Goal: Task Accomplishment & Management: Use online tool/utility

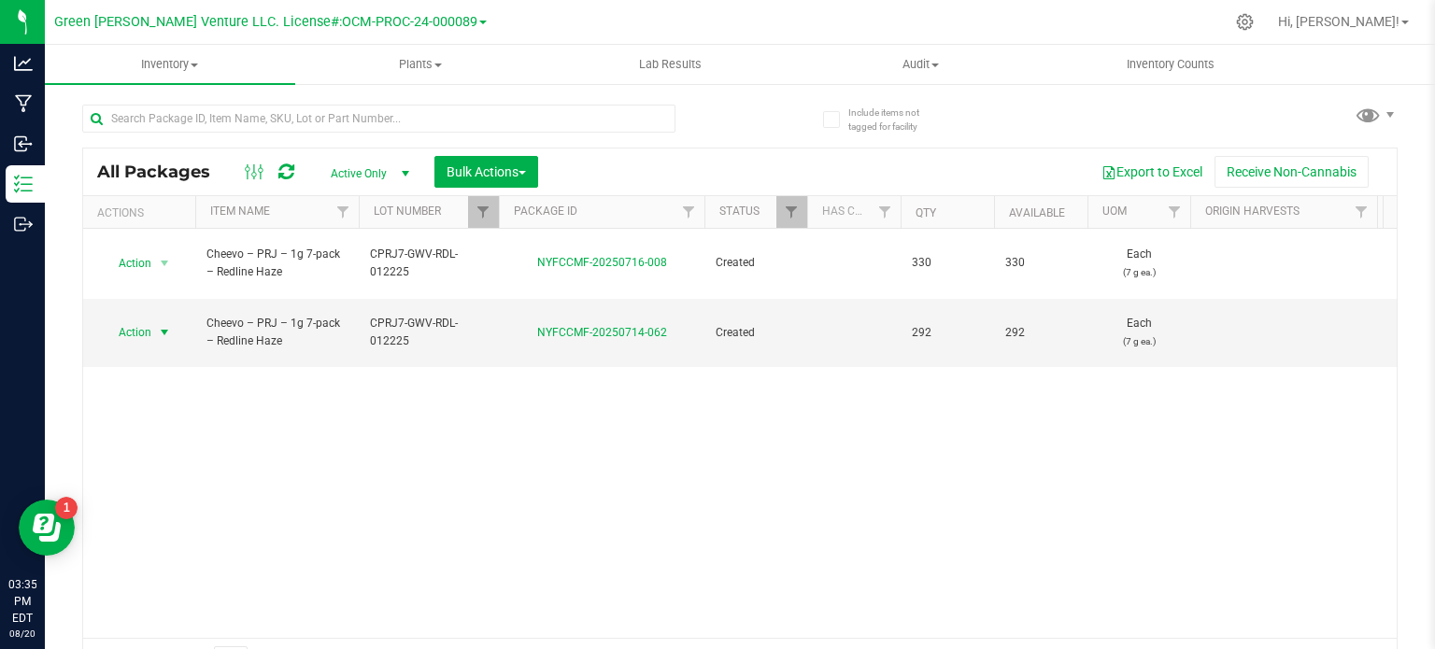
click at [495, 208] on div at bounding box center [499, 212] width 8 height 33
click at [486, 208] on span "Filter" at bounding box center [482, 212] width 15 height 15
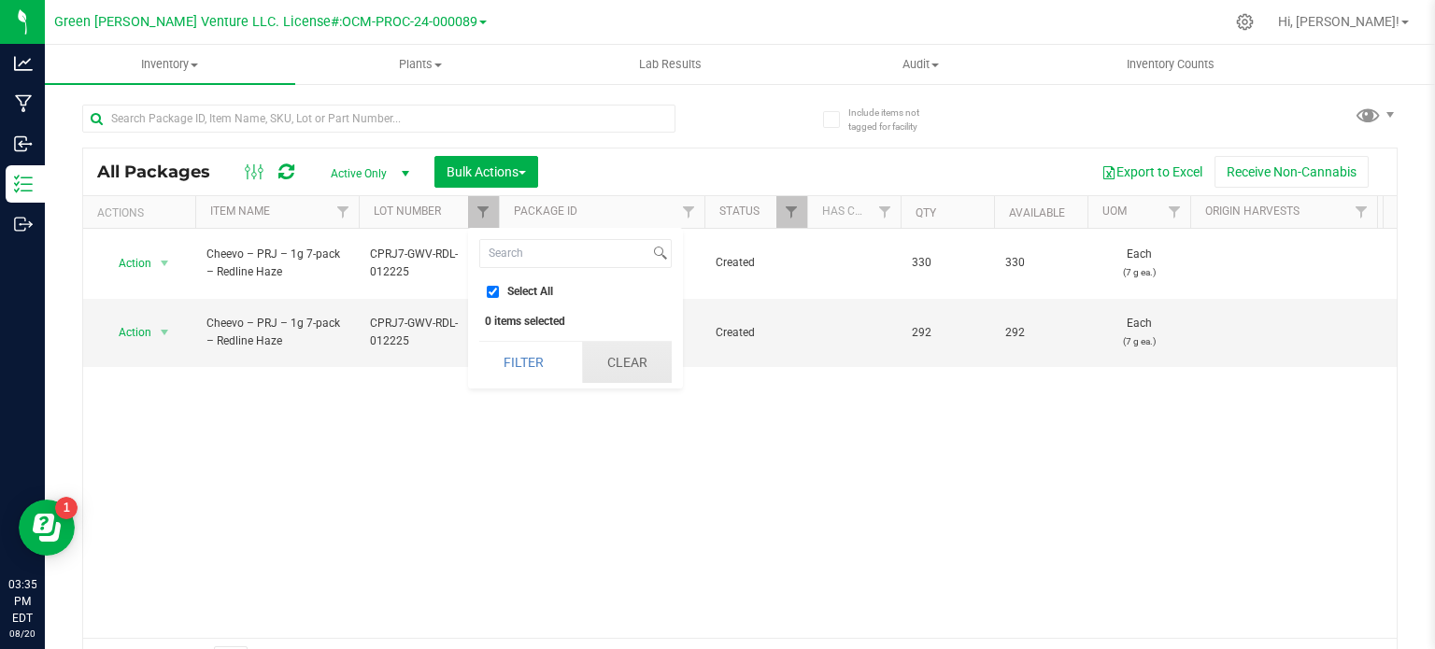
click at [628, 369] on button "Clear" at bounding box center [627, 362] width 90 height 41
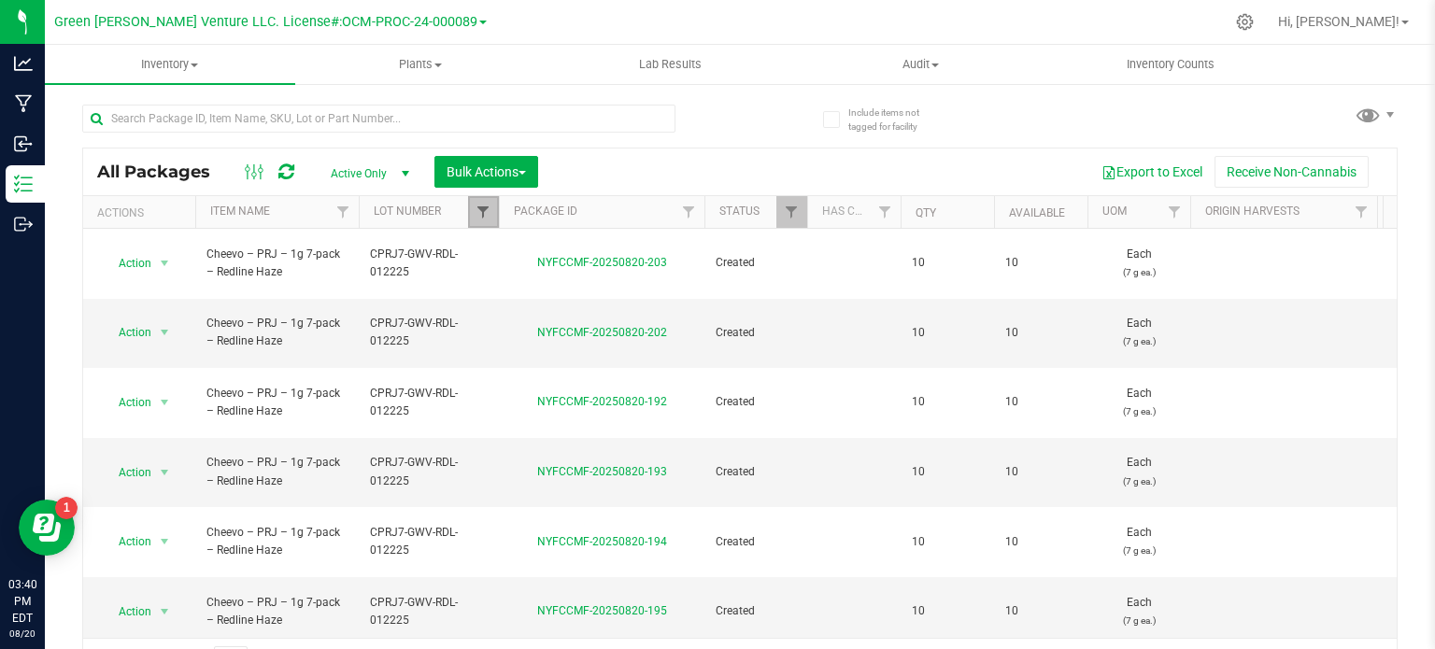
click at [481, 208] on span "Filter" at bounding box center [482, 212] width 15 height 15
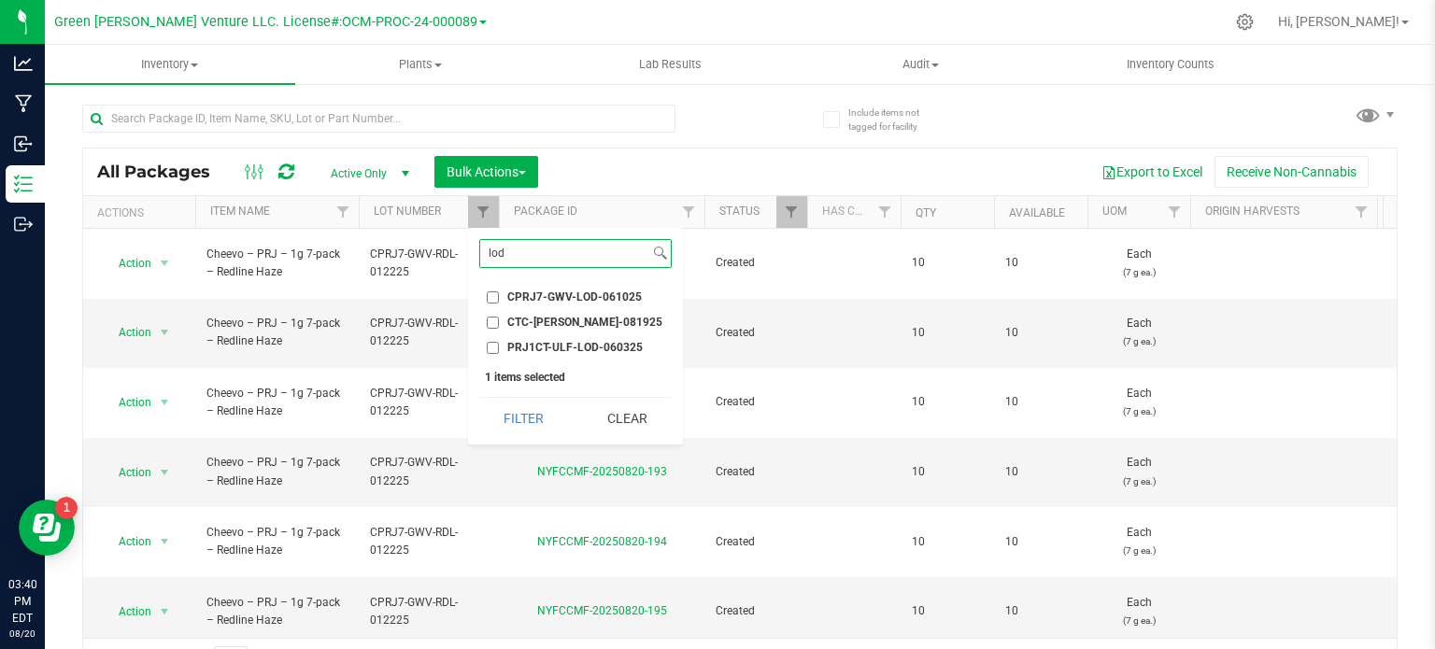
type input "lod"
click at [493, 298] on input "CPRJ7-GWV-LOD-061025" at bounding box center [493, 297] width 12 height 12
click at [512, 421] on button "Filter" at bounding box center [524, 418] width 90 height 41
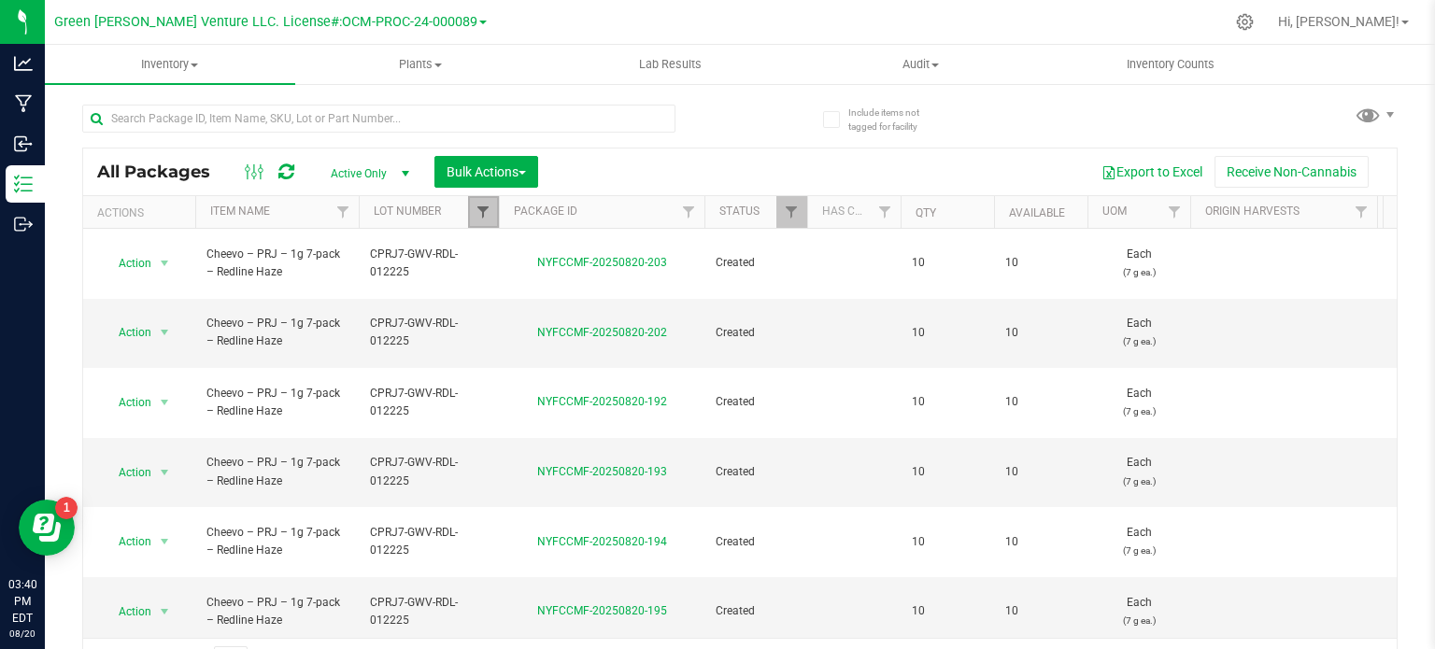
click at [478, 210] on span "Filter" at bounding box center [482, 212] width 15 height 15
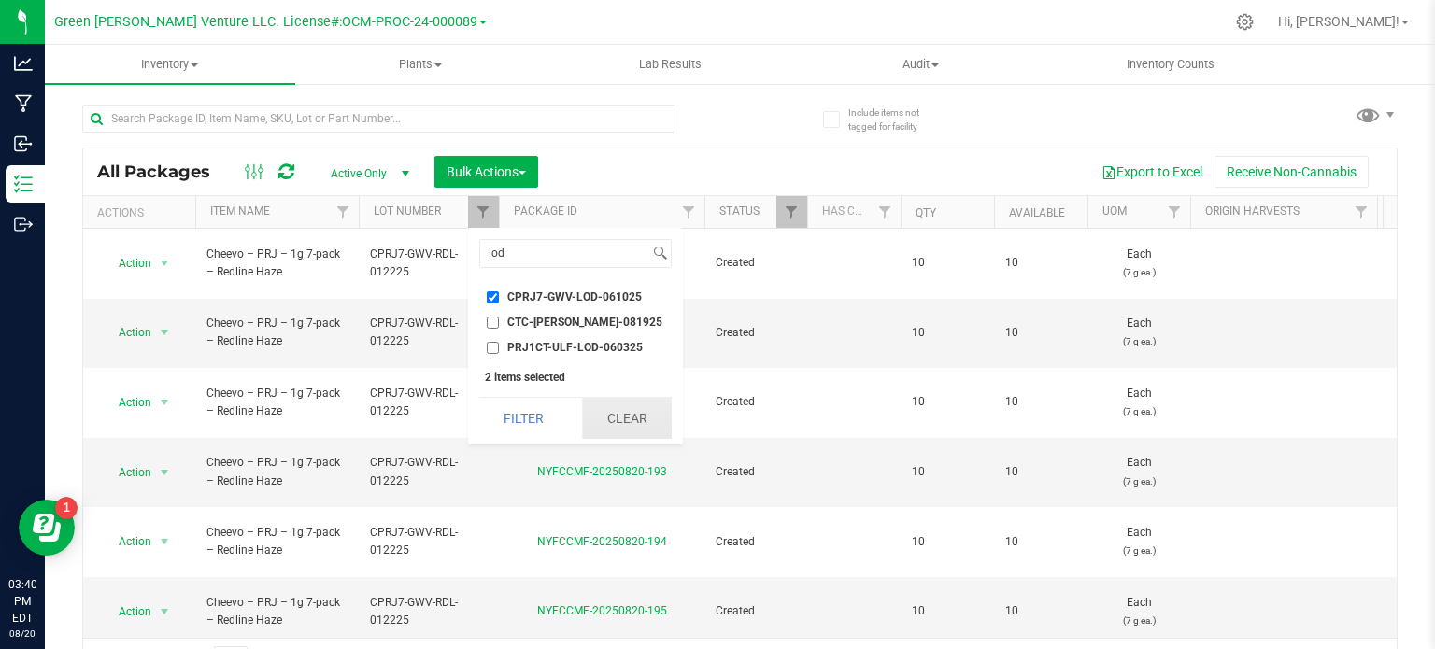
click at [611, 426] on button "Clear" at bounding box center [627, 418] width 90 height 41
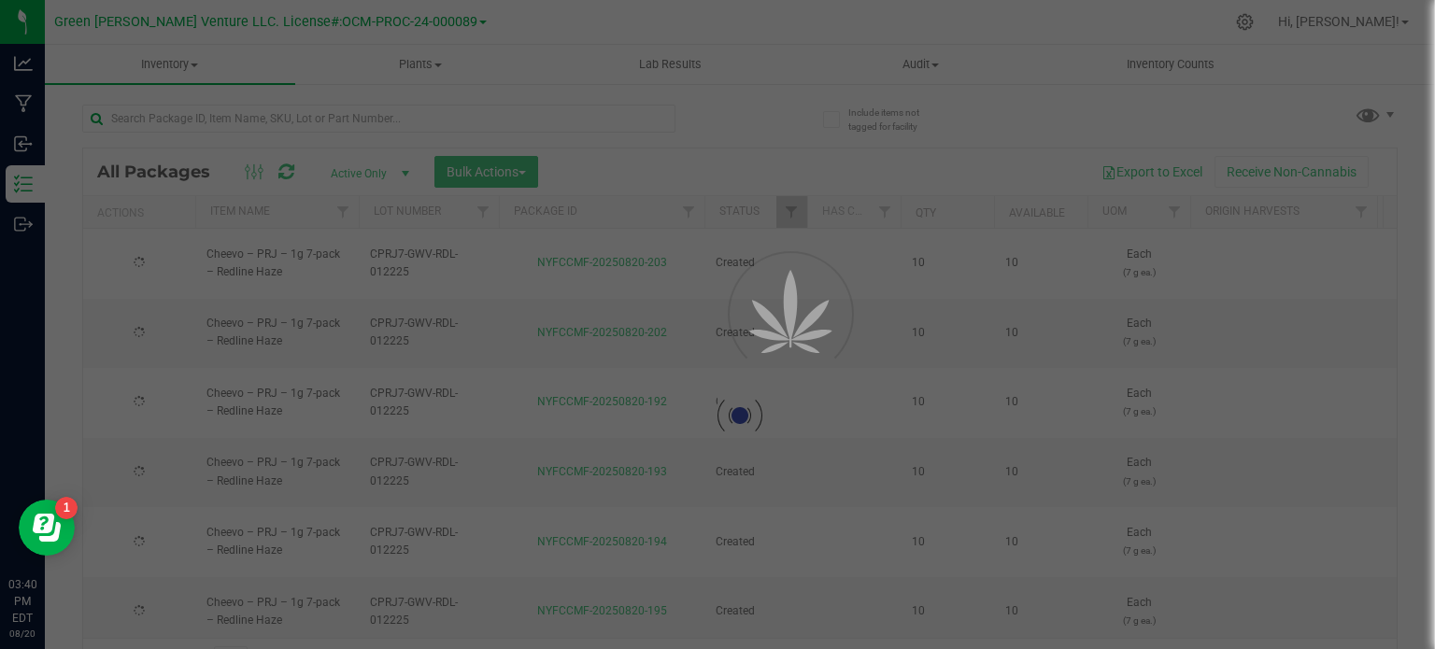
checkbox input "false"
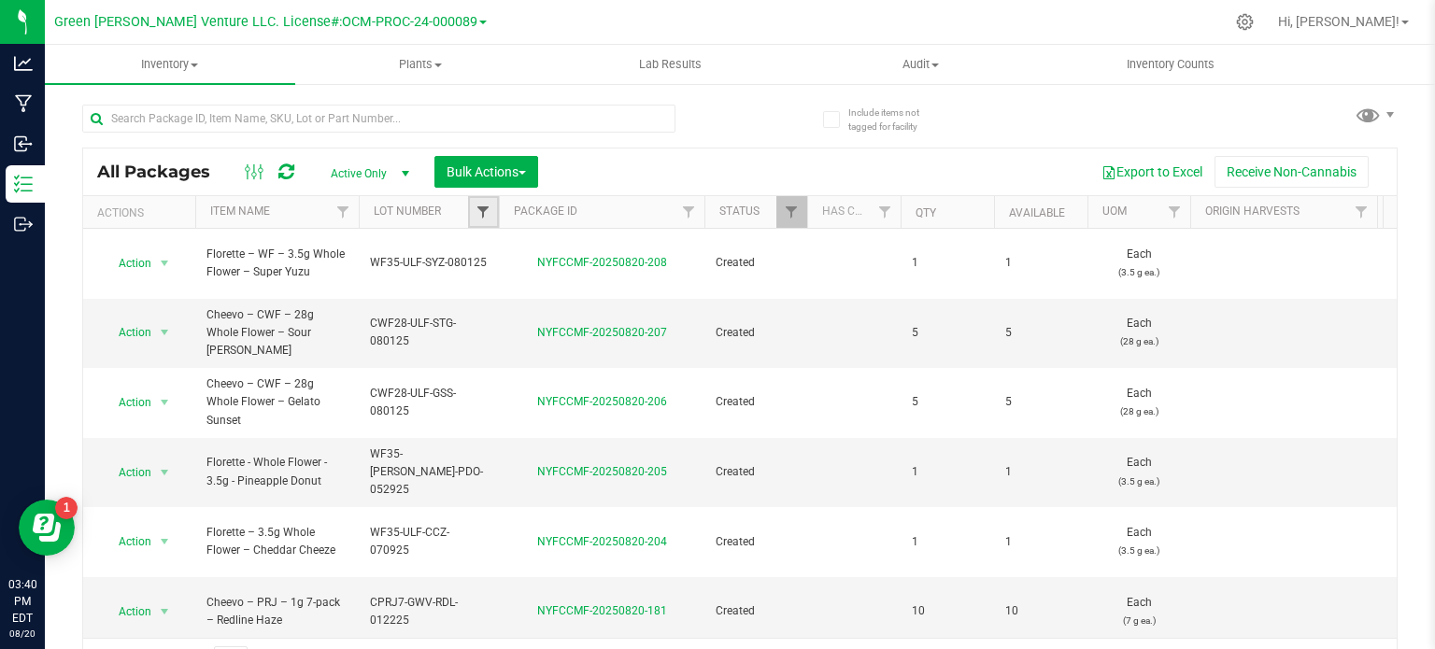
click at [482, 213] on span "Filter" at bounding box center [482, 212] width 15 height 15
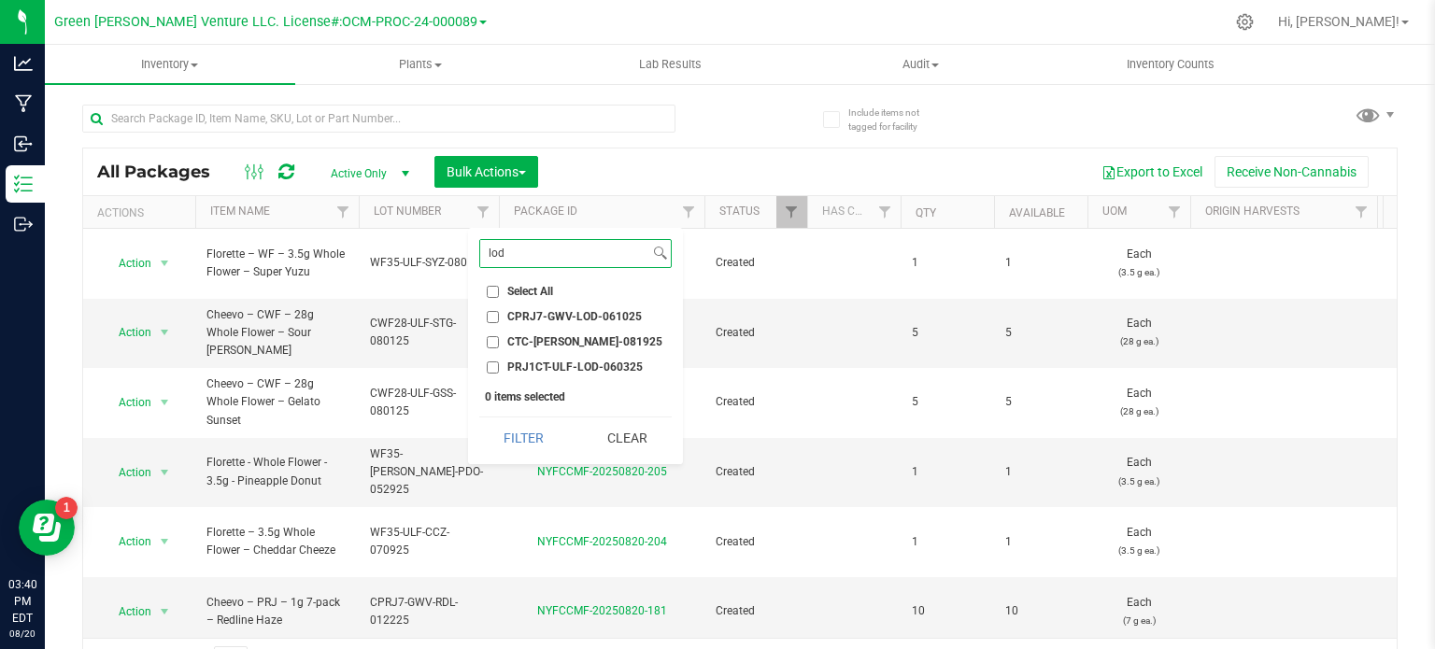
type input "lod"
click at [490, 315] on input "CPRJ7-GWV-LOD-061025" at bounding box center [493, 317] width 12 height 12
checkbox input "true"
click at [502, 438] on button "Filter" at bounding box center [524, 437] width 90 height 41
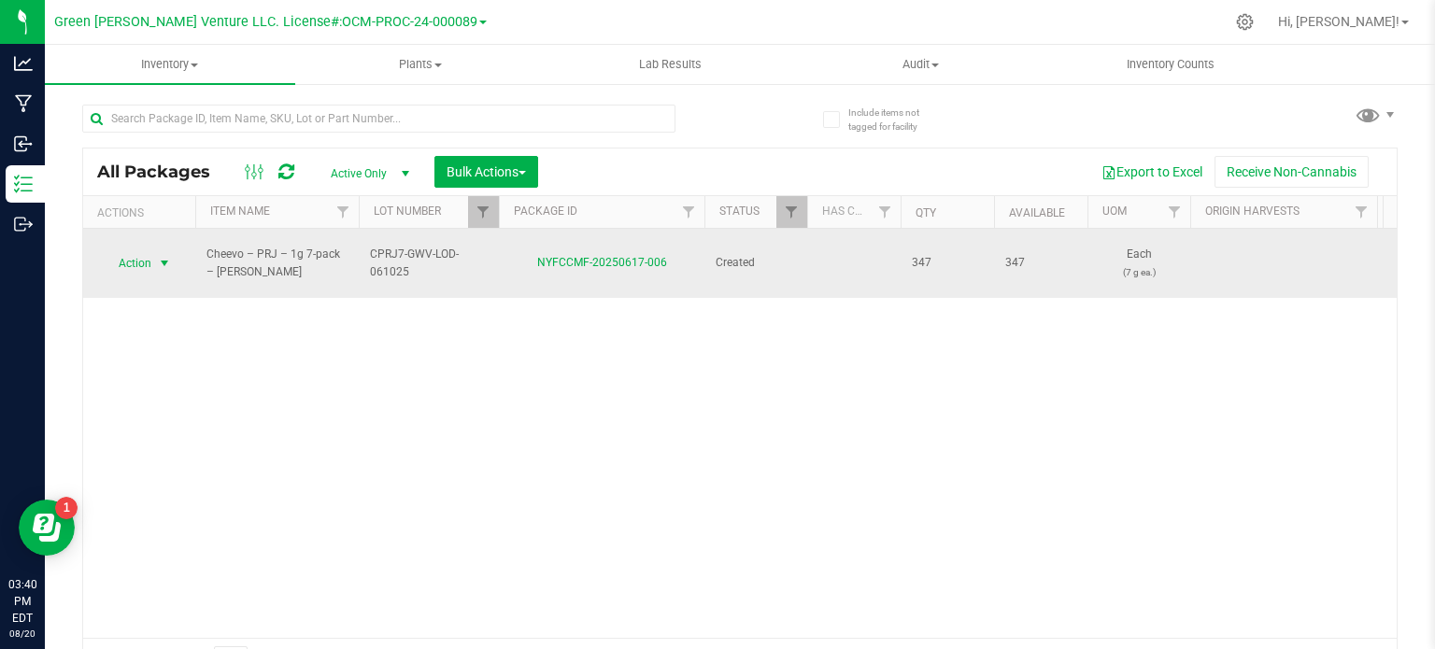
click at [162, 256] on span "select" at bounding box center [164, 263] width 15 height 15
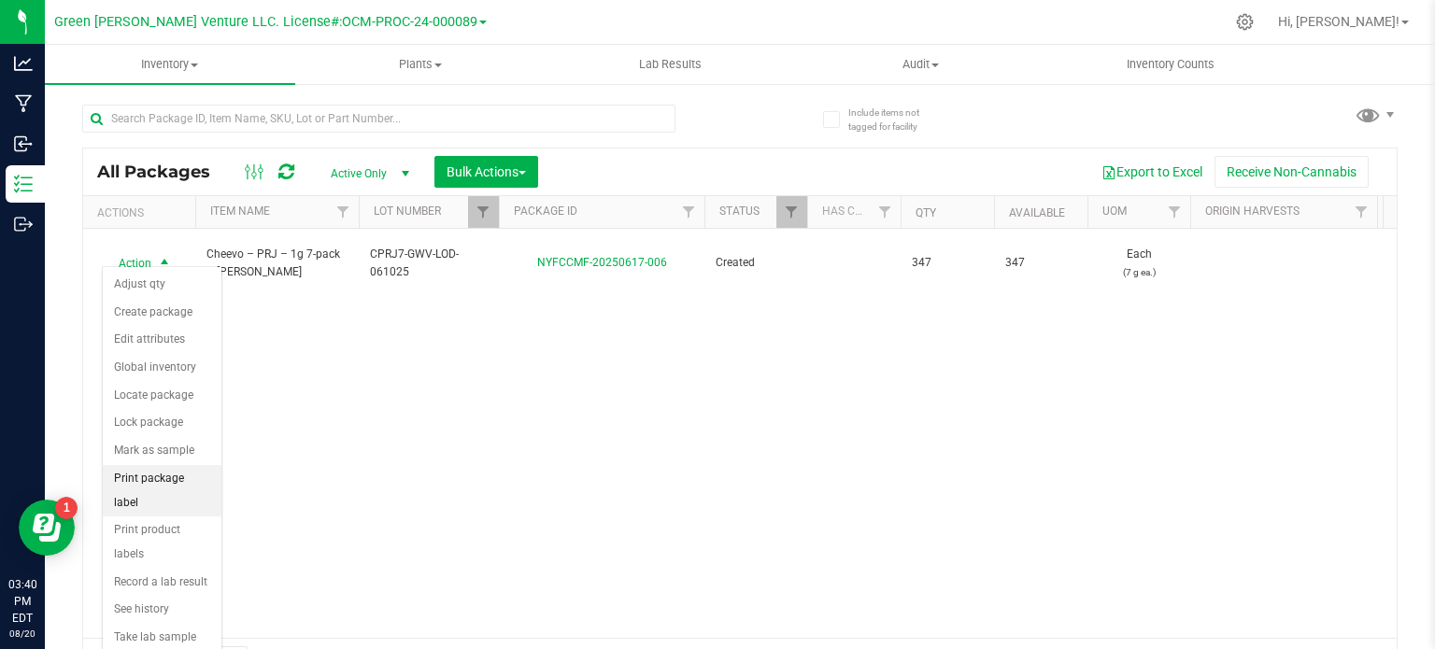
click at [158, 473] on li "Print package label" at bounding box center [162, 490] width 119 height 51
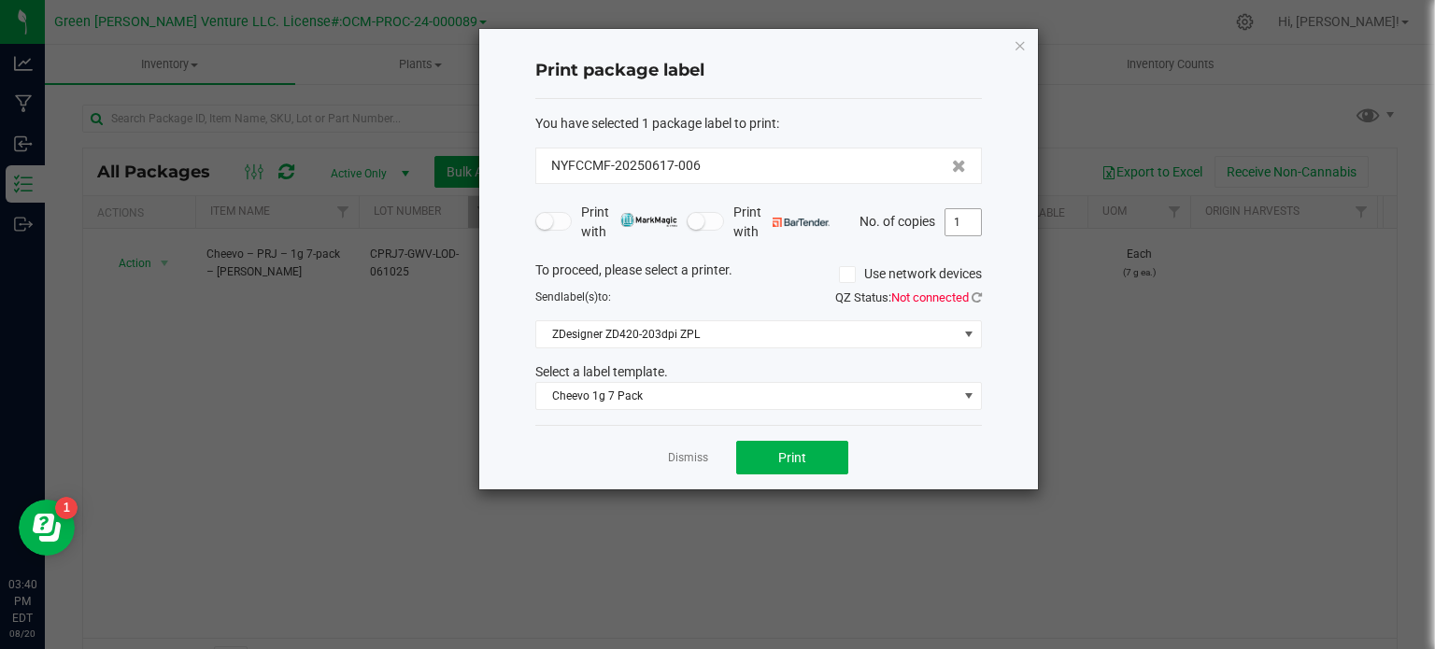
click at [955, 225] on input "1" at bounding box center [962, 222] width 35 height 26
type input "50"
click at [792, 459] on span "Print" at bounding box center [792, 457] width 28 height 15
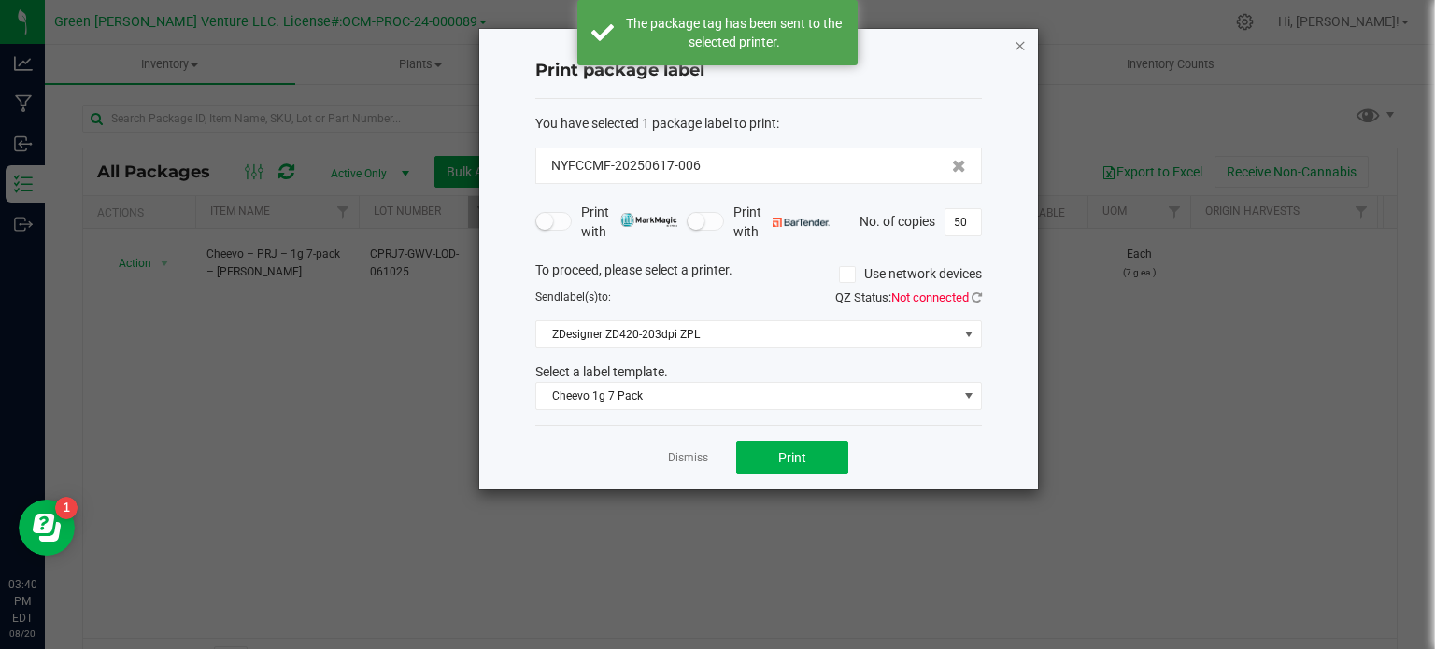
click at [1018, 41] on icon "button" at bounding box center [1019, 45] width 13 height 22
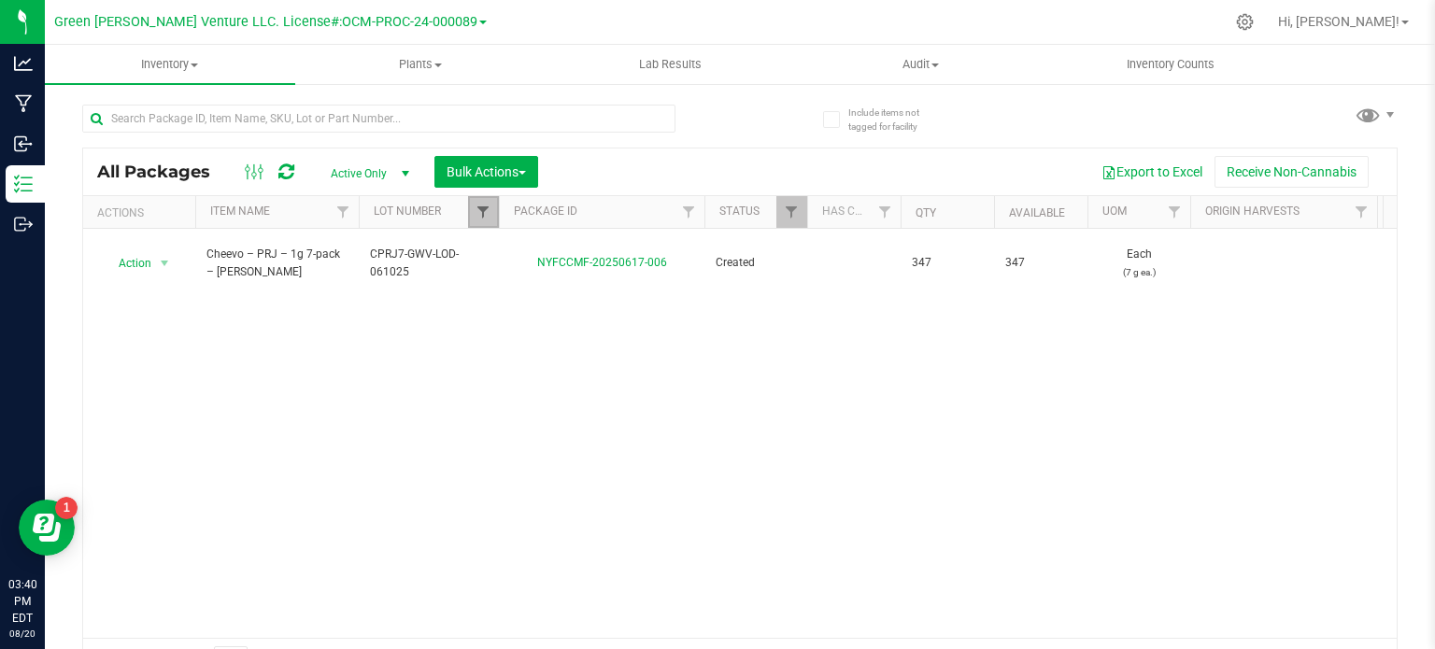
click at [486, 209] on span "Filter" at bounding box center [482, 212] width 15 height 15
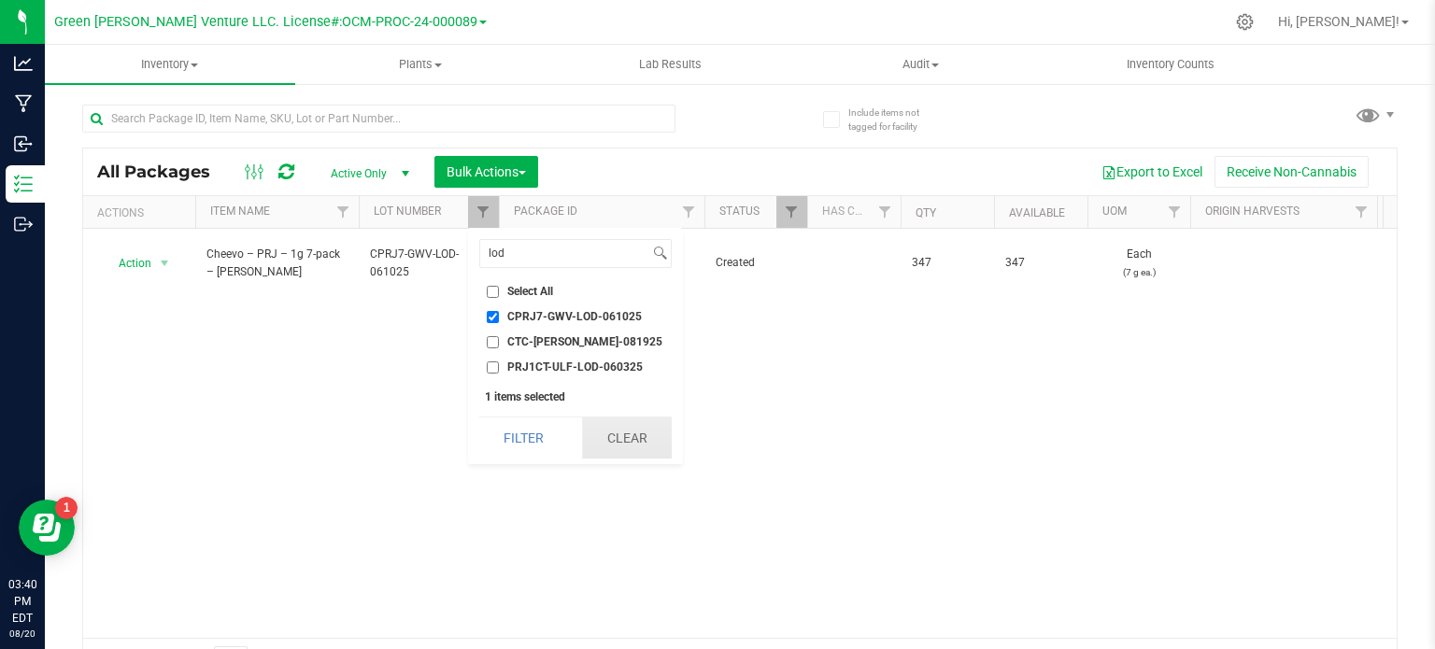
click at [643, 441] on button "Clear" at bounding box center [627, 437] width 90 height 41
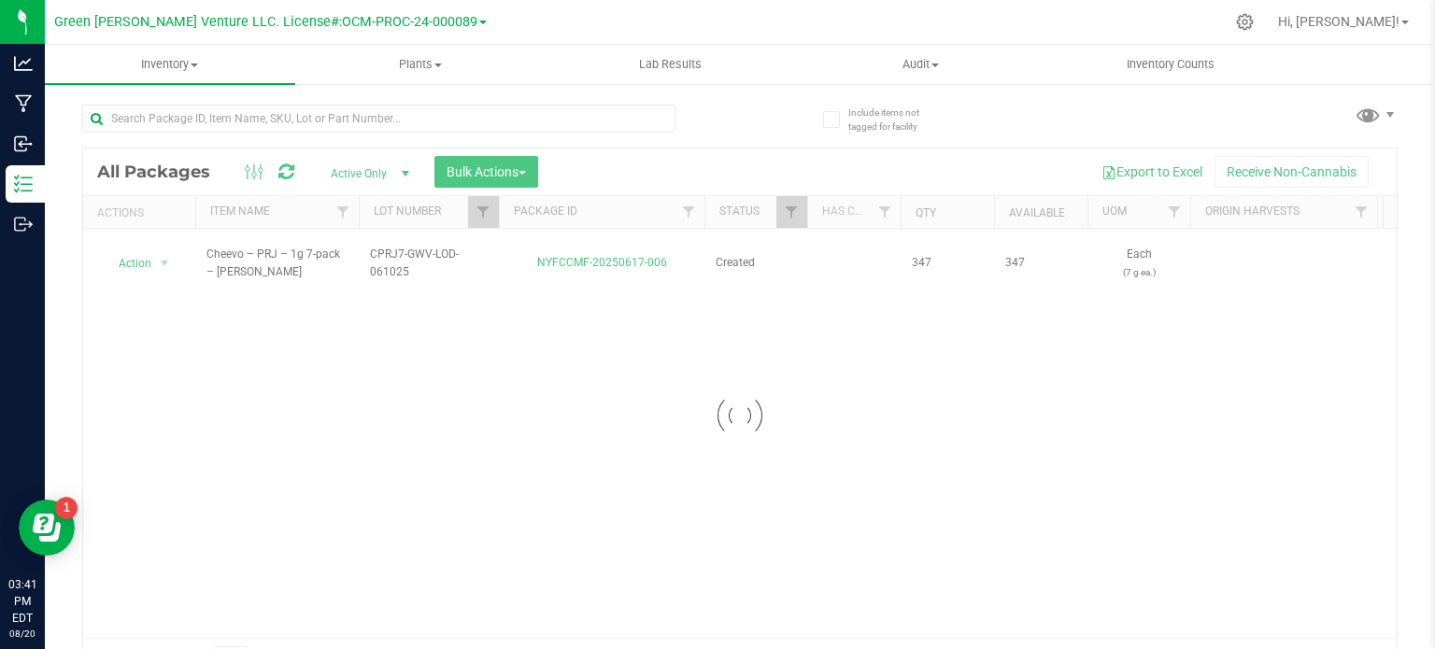
click at [485, 210] on div at bounding box center [739, 415] width 1313 height 534
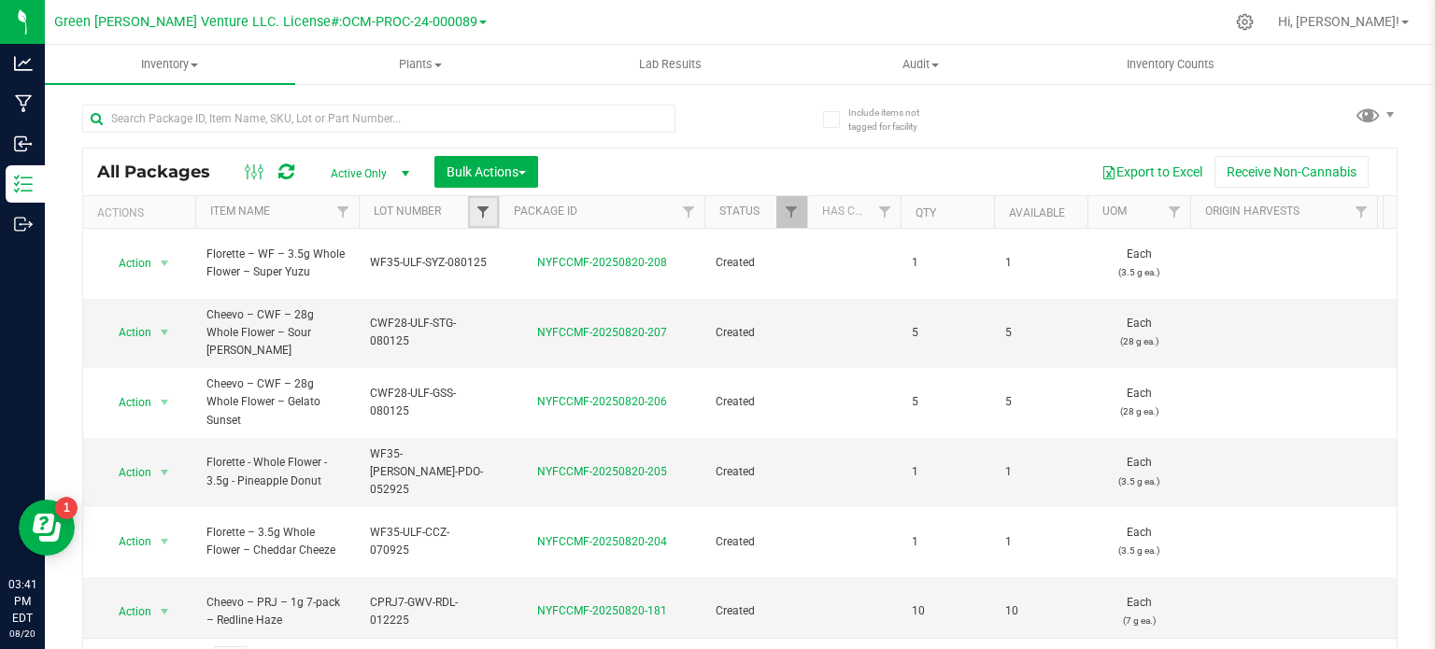
click at [479, 211] on span "Filter" at bounding box center [482, 212] width 15 height 15
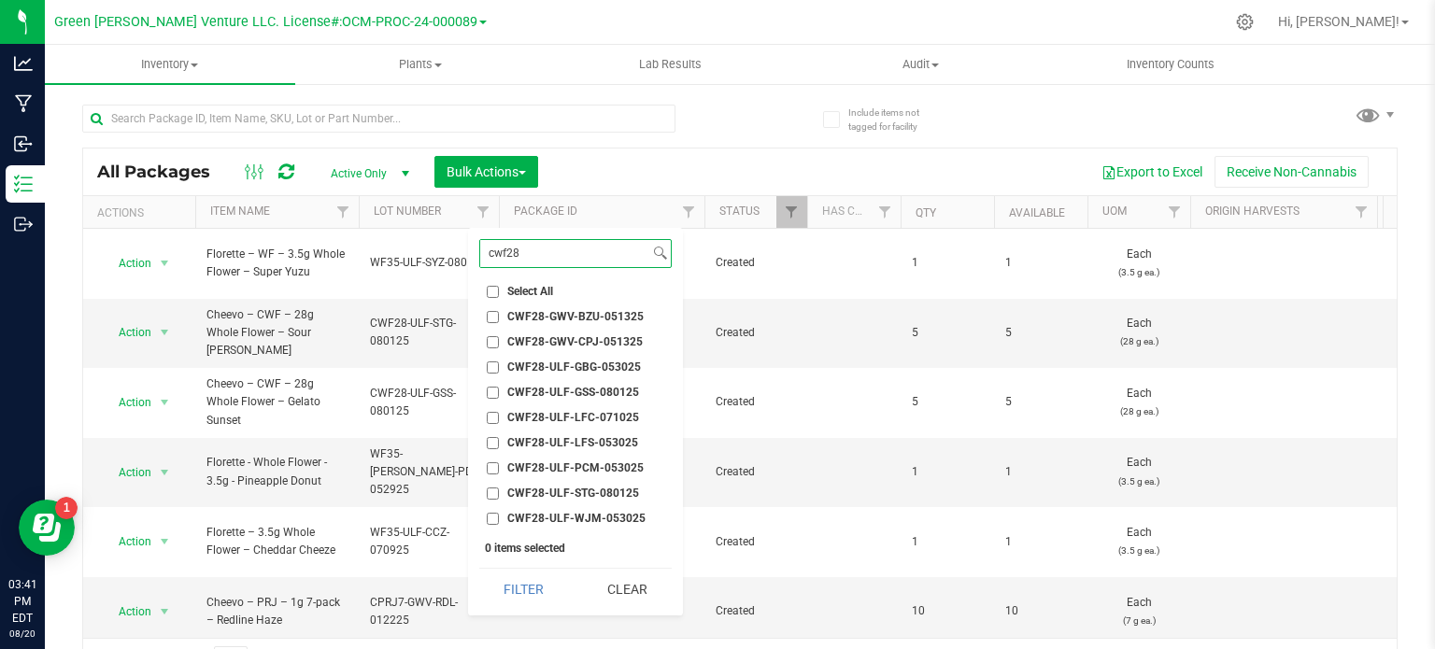
type input "cwf28"
click at [491, 392] on input "CWF28-ULF-GSS-080125" at bounding box center [493, 393] width 12 height 12
checkbox input "true"
click at [540, 584] on button "Filter" at bounding box center [524, 589] width 90 height 41
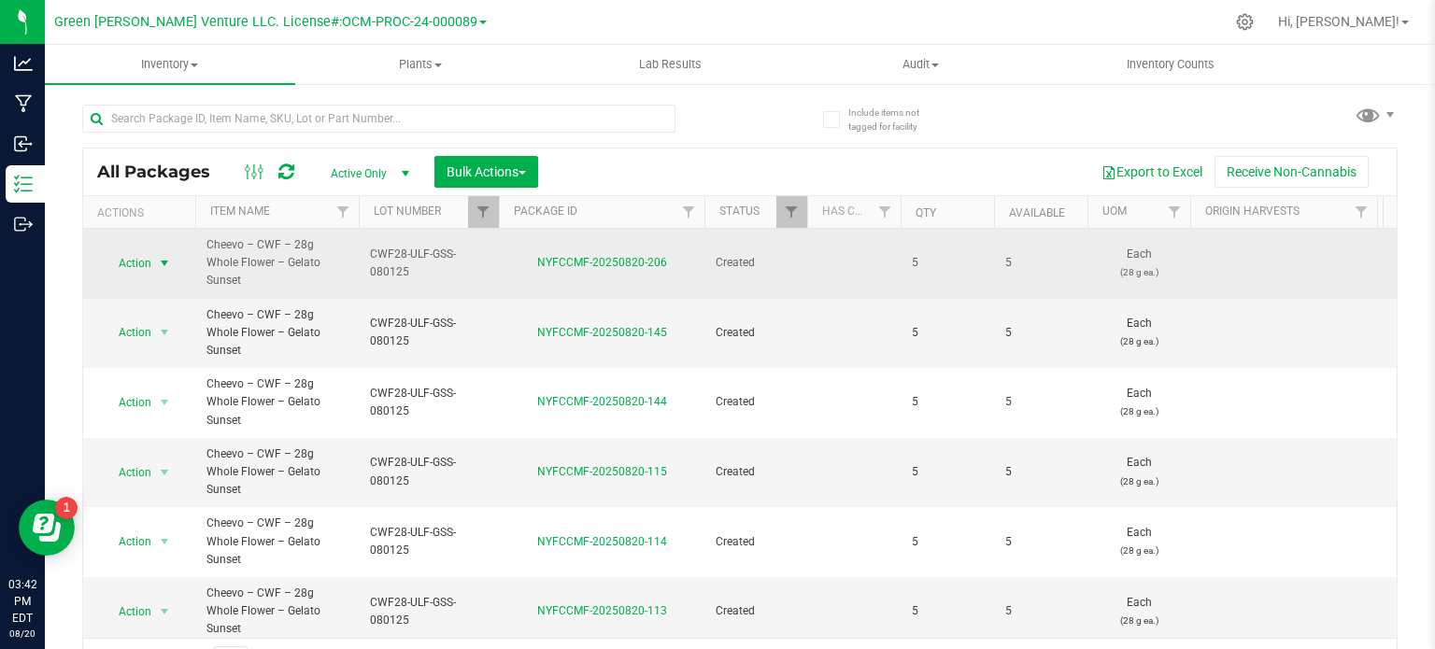
click at [141, 251] on span "Action" at bounding box center [127, 263] width 50 height 26
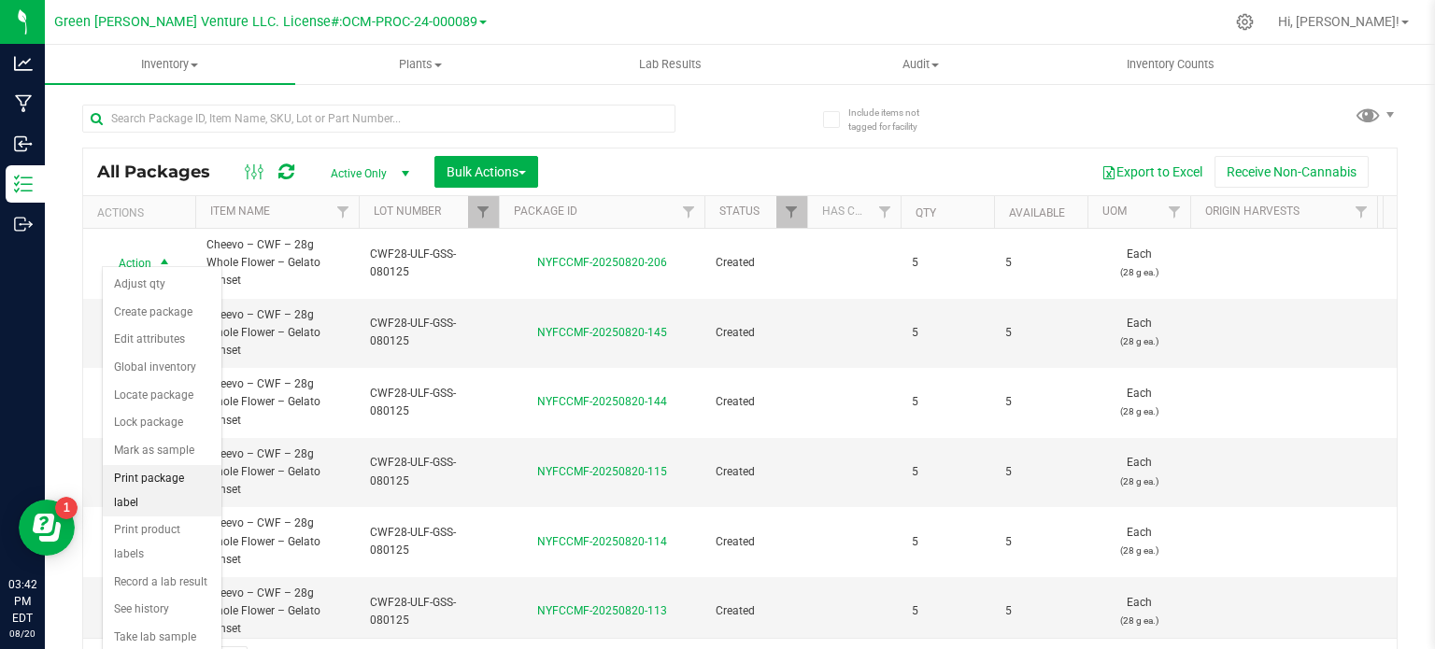
click at [176, 475] on li "Print package label" at bounding box center [162, 490] width 119 height 51
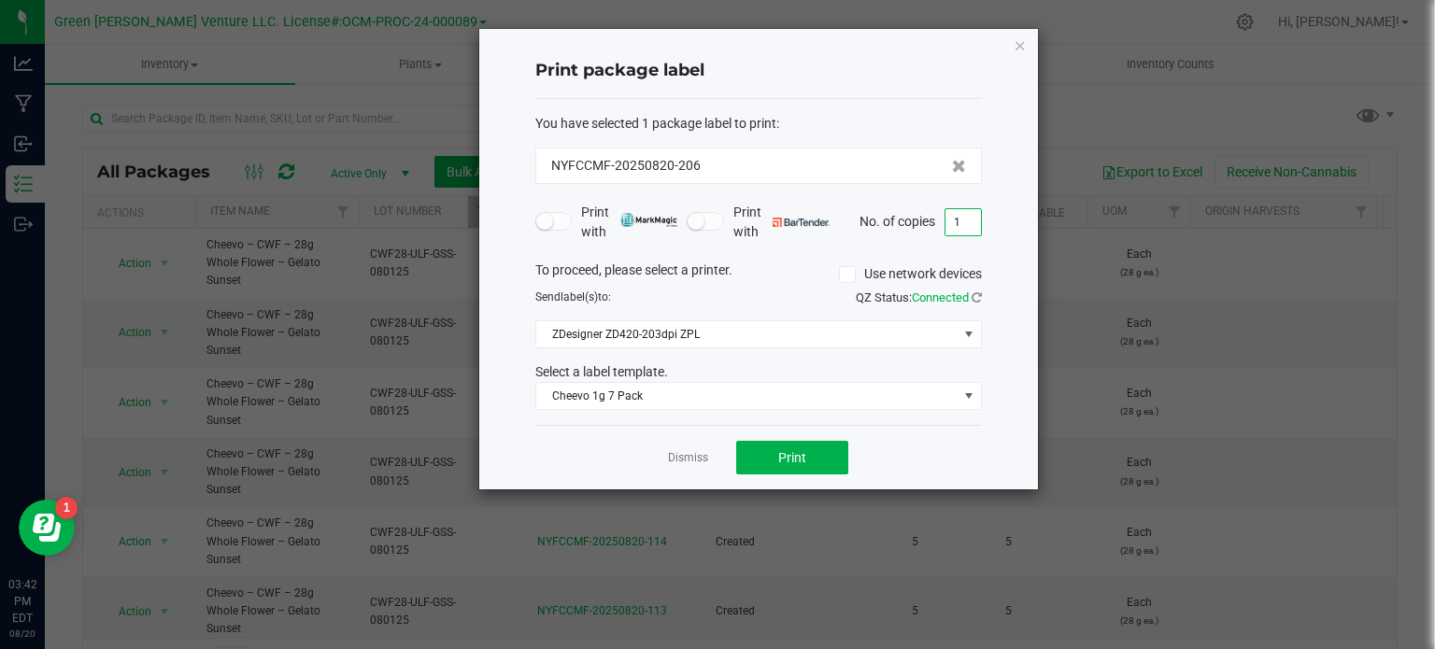
click at [960, 218] on input "1" at bounding box center [962, 222] width 35 height 26
type input "3"
click at [644, 389] on span "Cheevo 1g 7 Pack" at bounding box center [746, 396] width 421 height 26
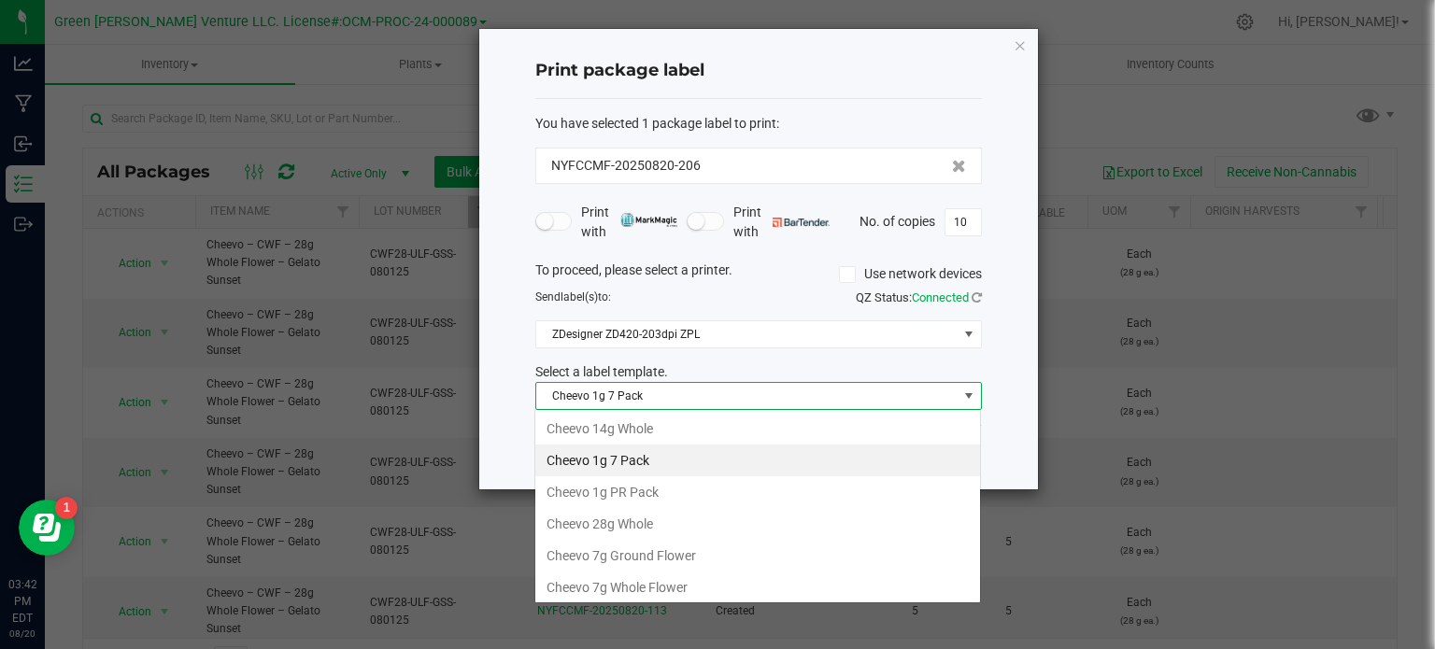
scroll to position [27, 446]
click at [633, 524] on li "Cheevo 28g Whole" at bounding box center [757, 524] width 445 height 32
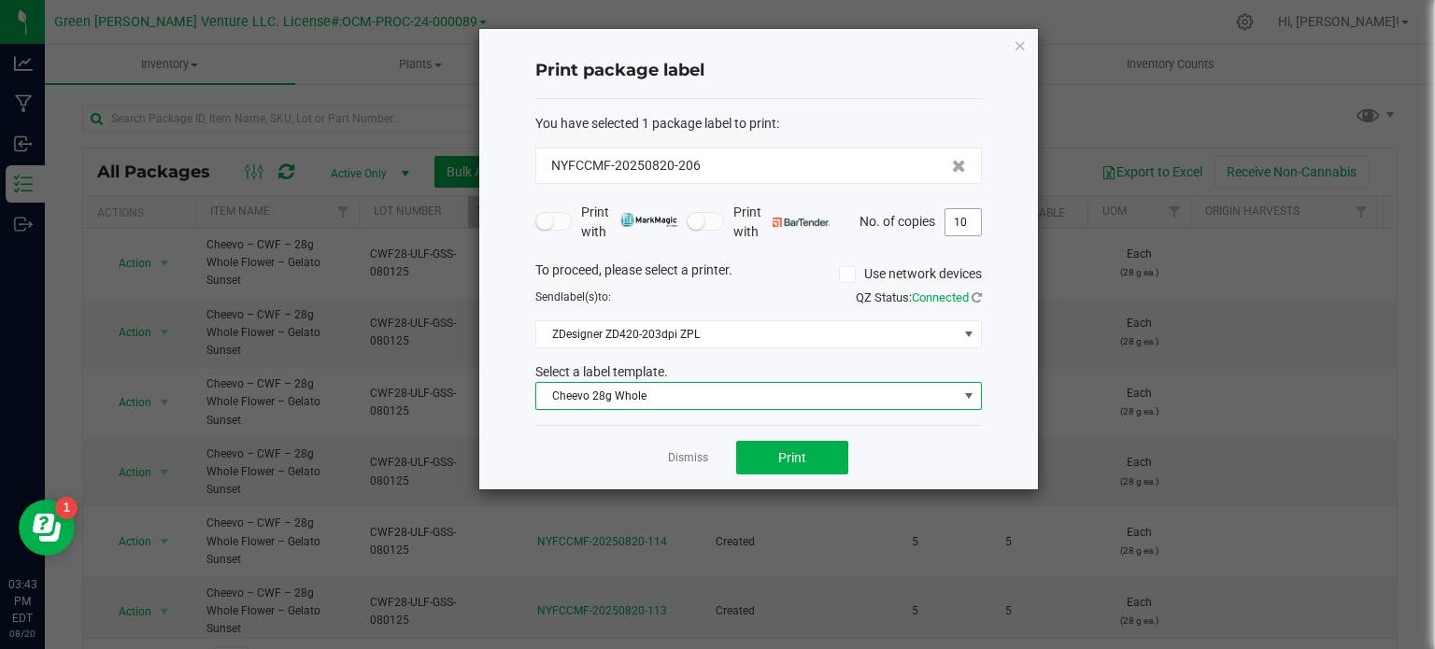
click at [963, 216] on input "10" at bounding box center [962, 222] width 35 height 26
type input "1"
type input "16"
click at [810, 445] on button "Print" at bounding box center [792, 458] width 112 height 34
click at [1023, 48] on icon "button" at bounding box center [1019, 45] width 13 height 22
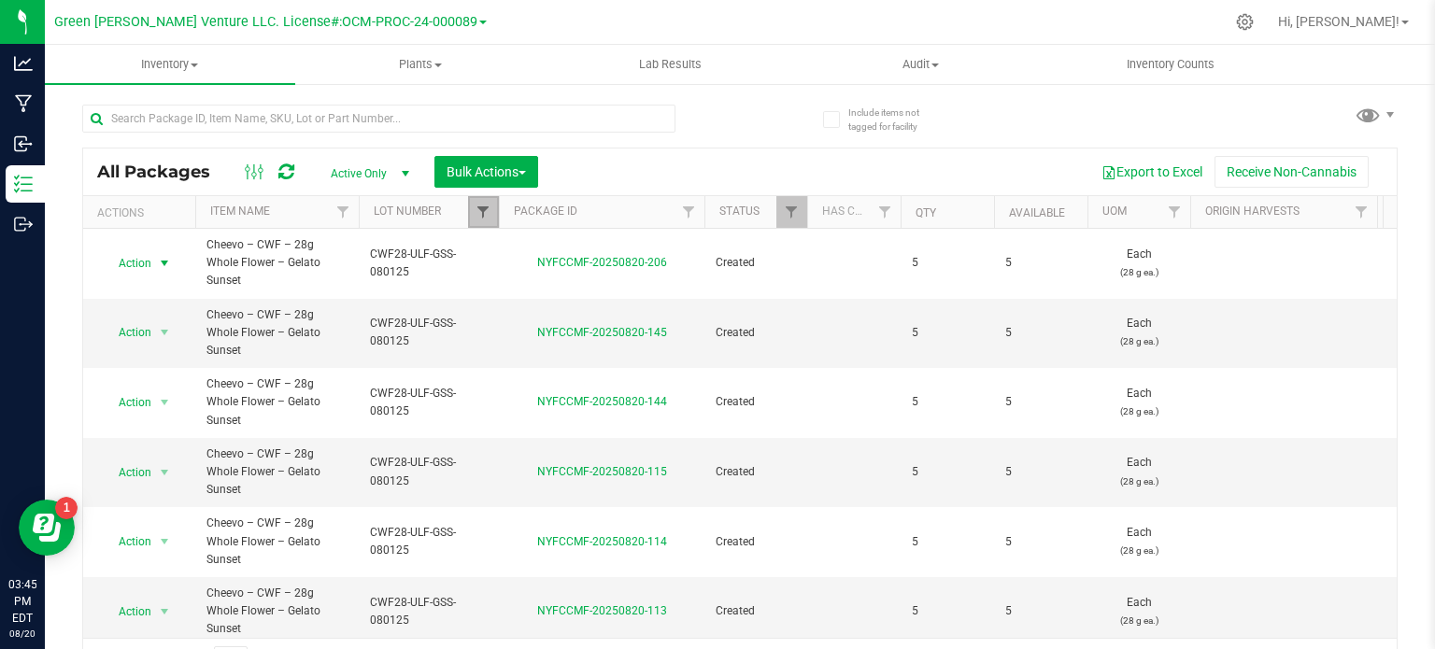
click at [486, 213] on span "Filter" at bounding box center [482, 212] width 15 height 15
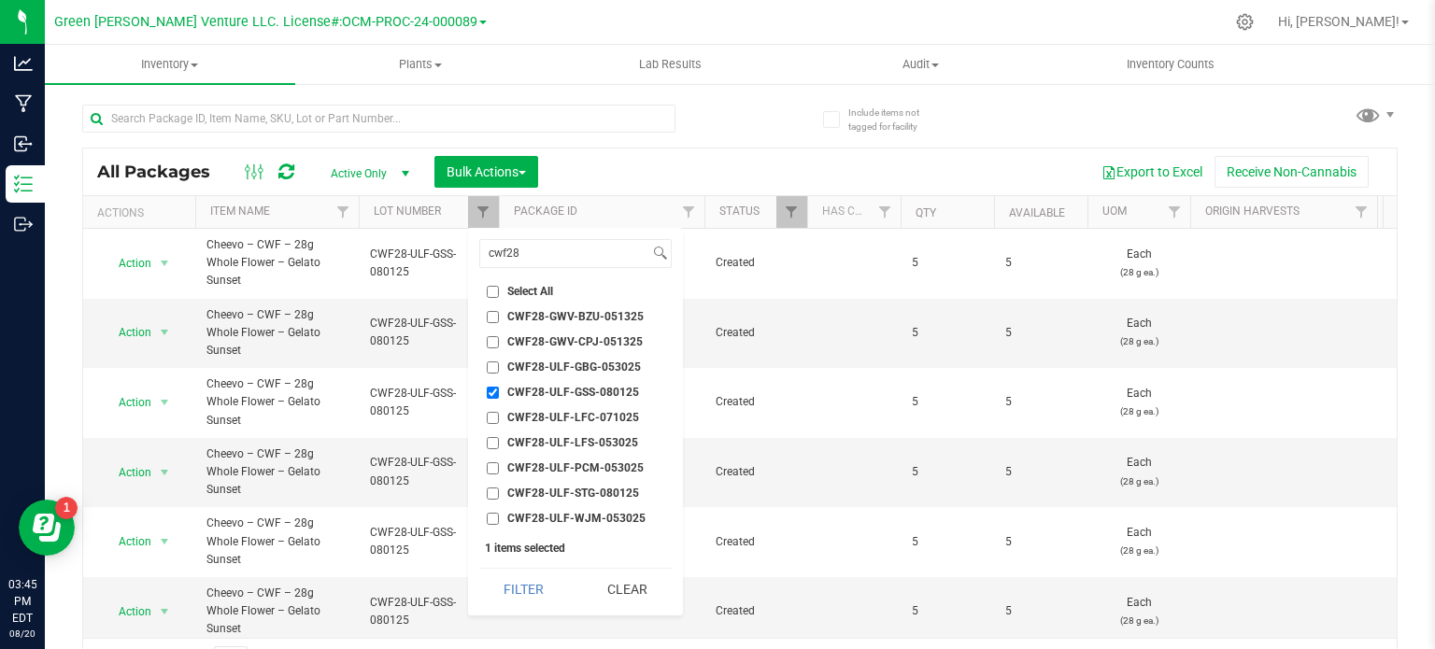
click at [493, 391] on input "CWF28-ULF-GSS-080125" at bounding box center [493, 393] width 12 height 12
checkbox input "false"
click at [577, 254] on input "cwf28" at bounding box center [564, 253] width 169 height 27
type input "cwf14"
click at [490, 342] on input "CWF14-ULF-GSS-080125" at bounding box center [493, 342] width 12 height 12
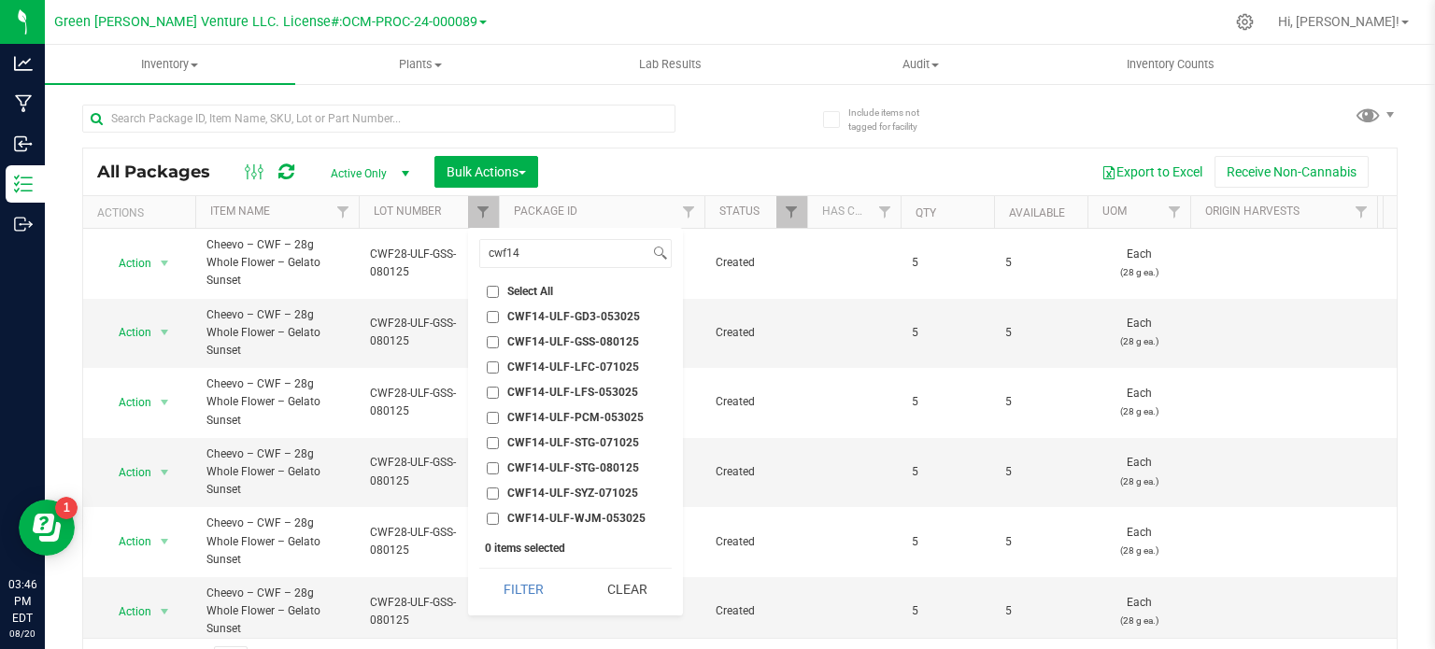
checkbox input "true"
click at [534, 588] on button "Filter" at bounding box center [524, 589] width 90 height 41
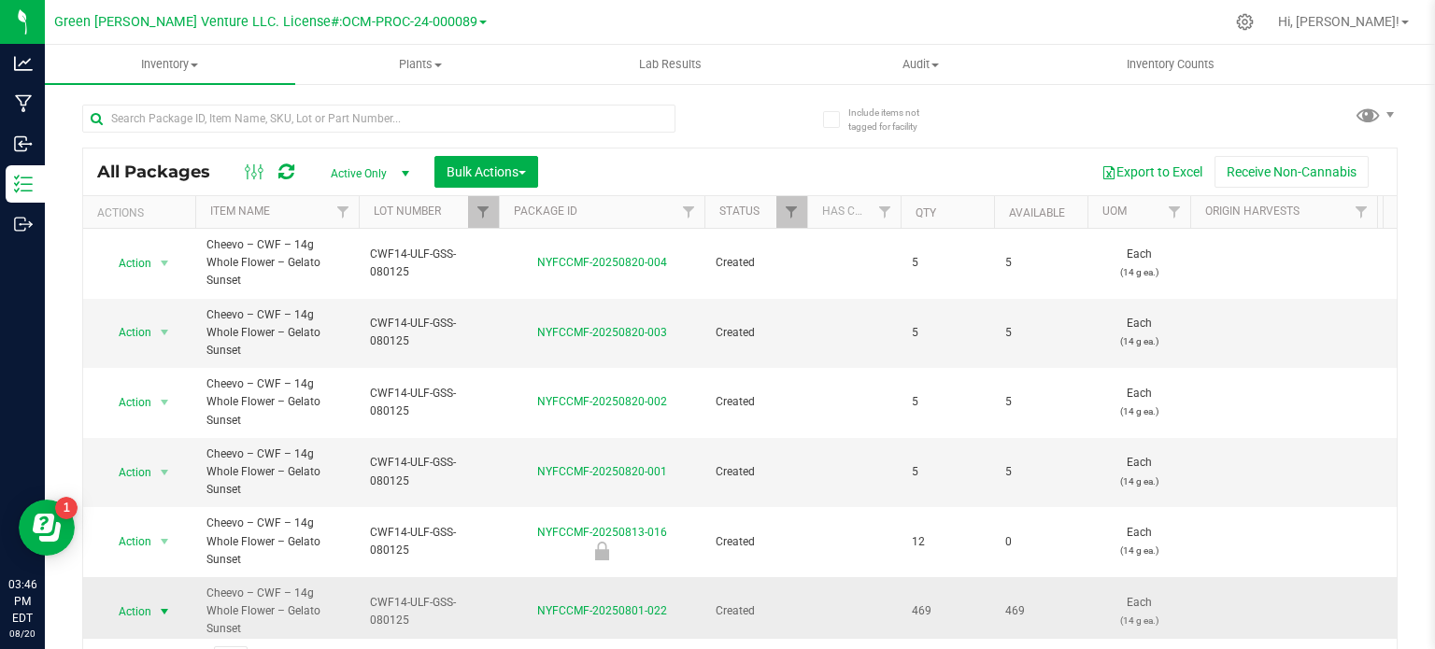
click at [153, 599] on span "select" at bounding box center [164, 612] width 23 height 26
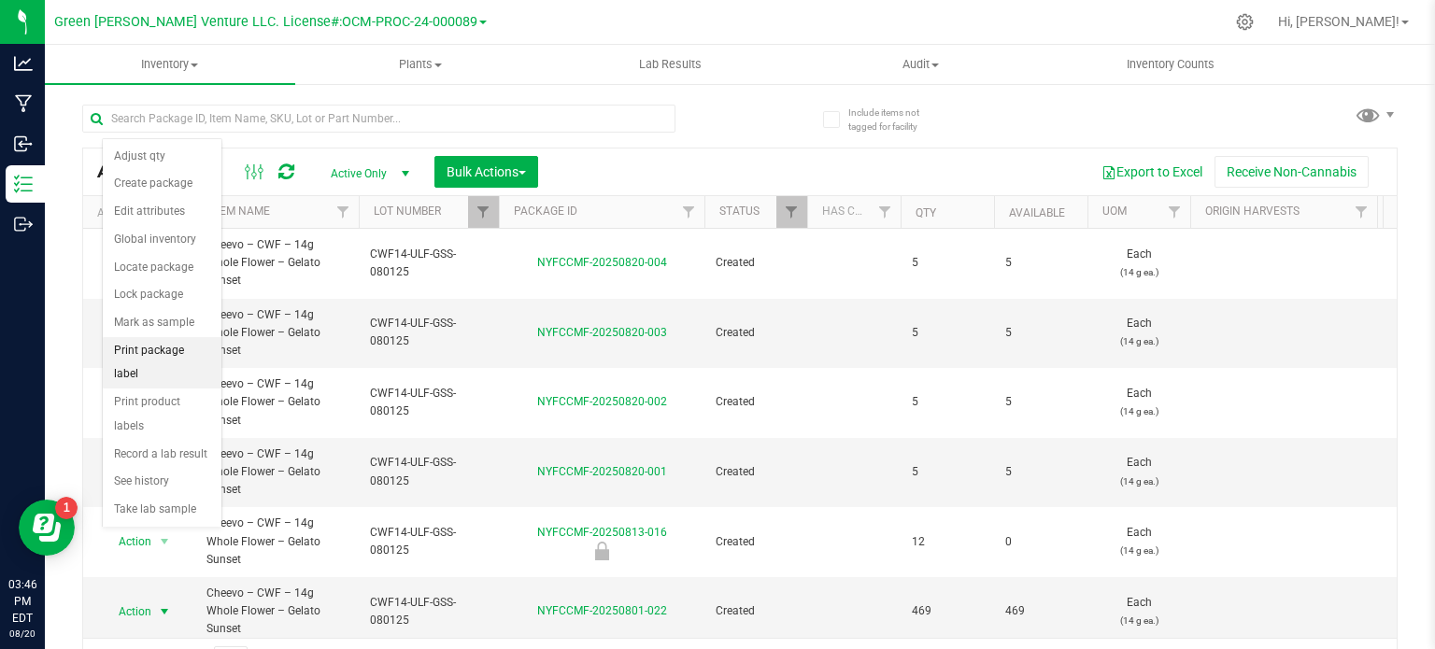
click at [148, 350] on li "Print package label" at bounding box center [162, 362] width 119 height 51
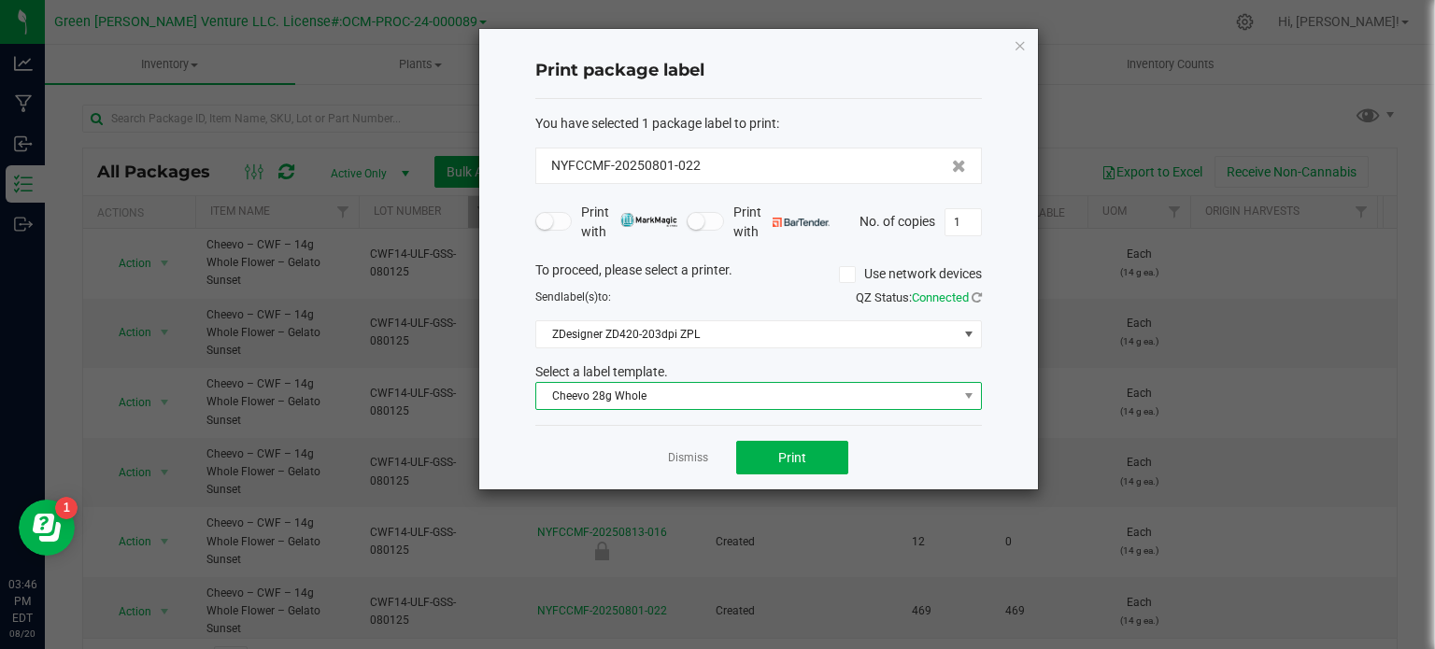
click at [768, 405] on span "Cheevo 28g Whole" at bounding box center [746, 396] width 421 height 26
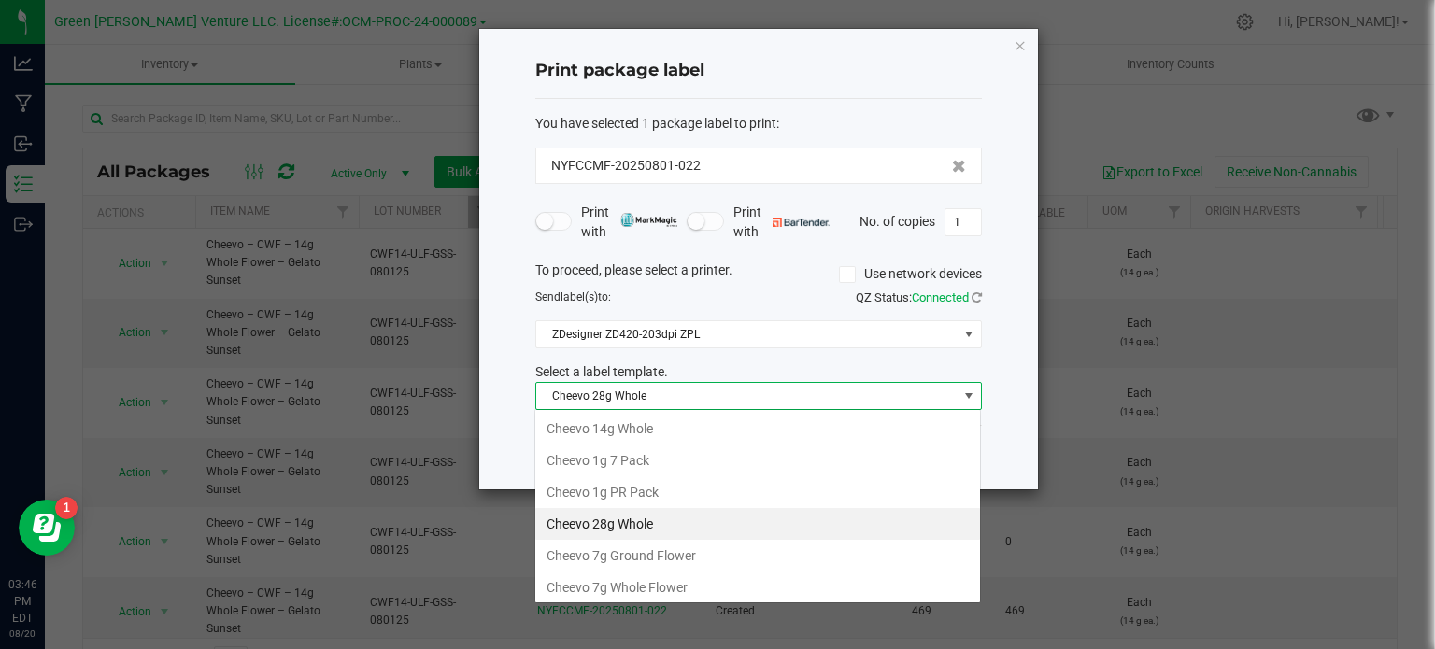
scroll to position [27, 446]
click at [655, 429] on li "Cheevo 14g Whole" at bounding box center [757, 429] width 445 height 32
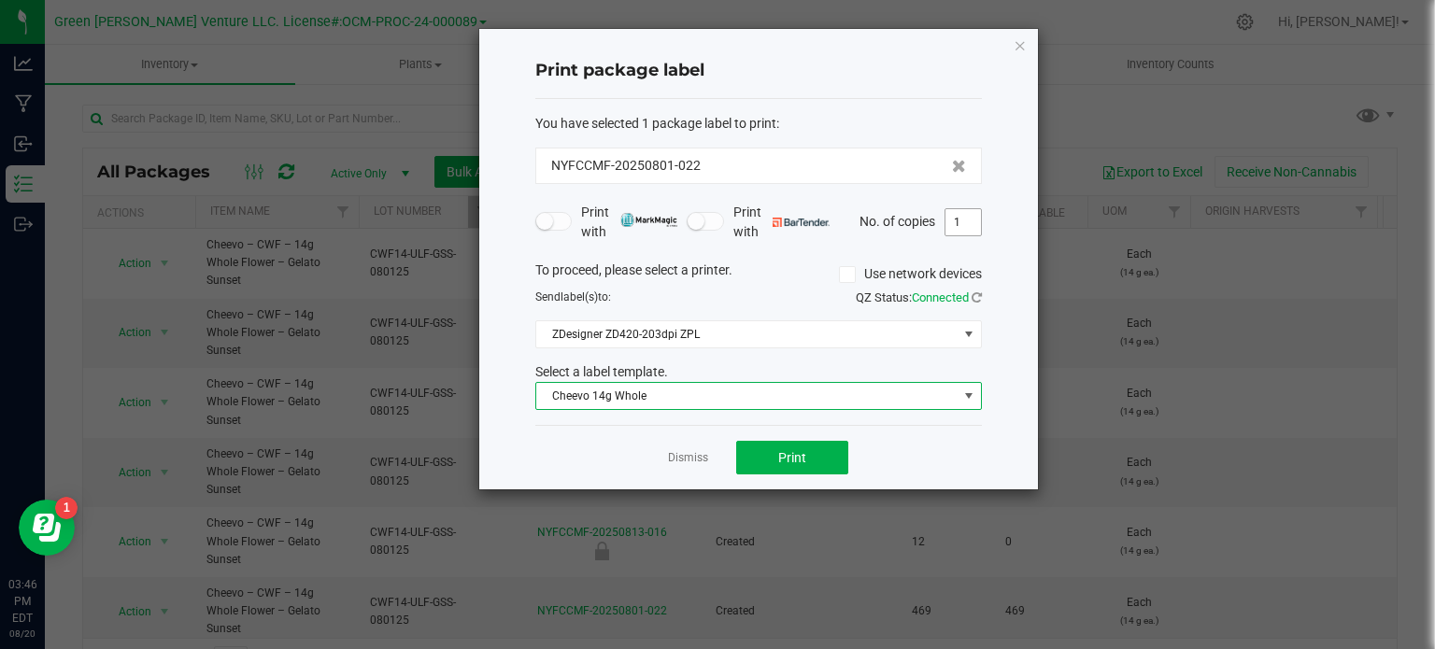
click at [964, 233] on input "1" at bounding box center [962, 222] width 35 height 26
type input "25"
click at [808, 458] on button "Print" at bounding box center [792, 458] width 112 height 34
click at [1022, 41] on icon "button" at bounding box center [1019, 45] width 13 height 22
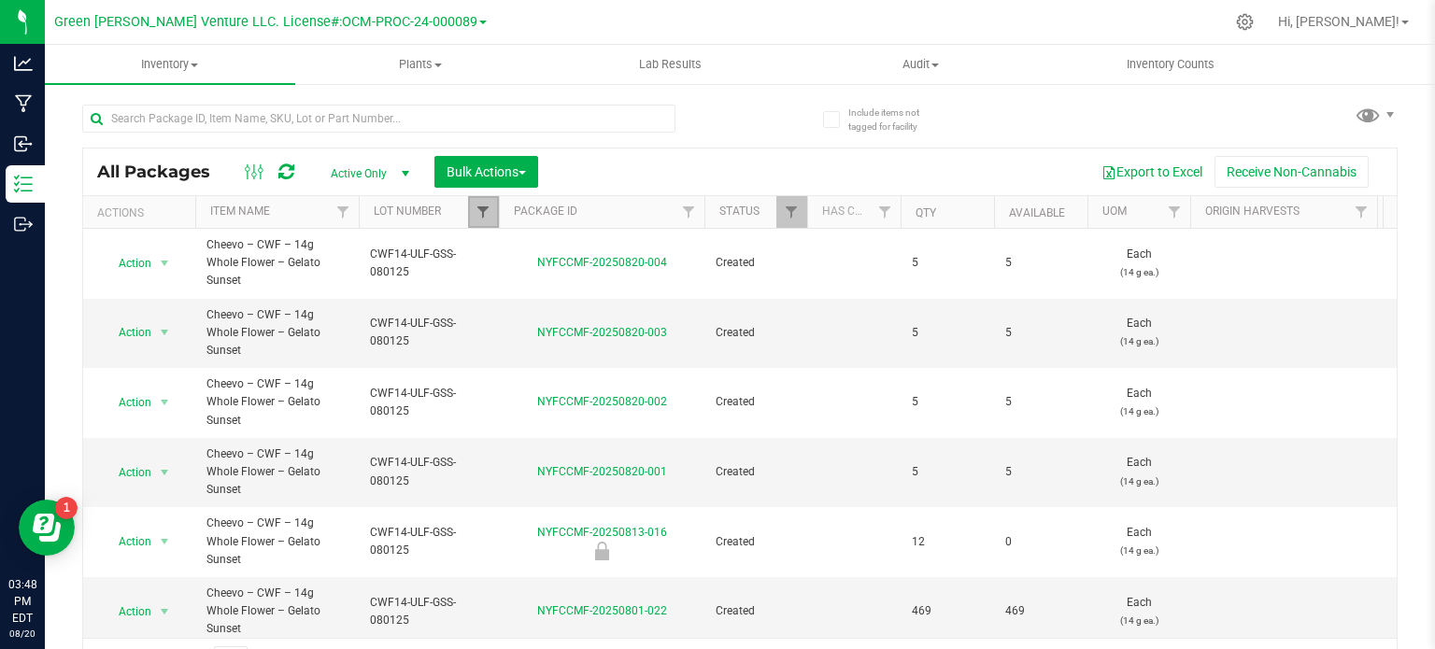
click at [489, 208] on span "Filter" at bounding box center [482, 212] width 15 height 15
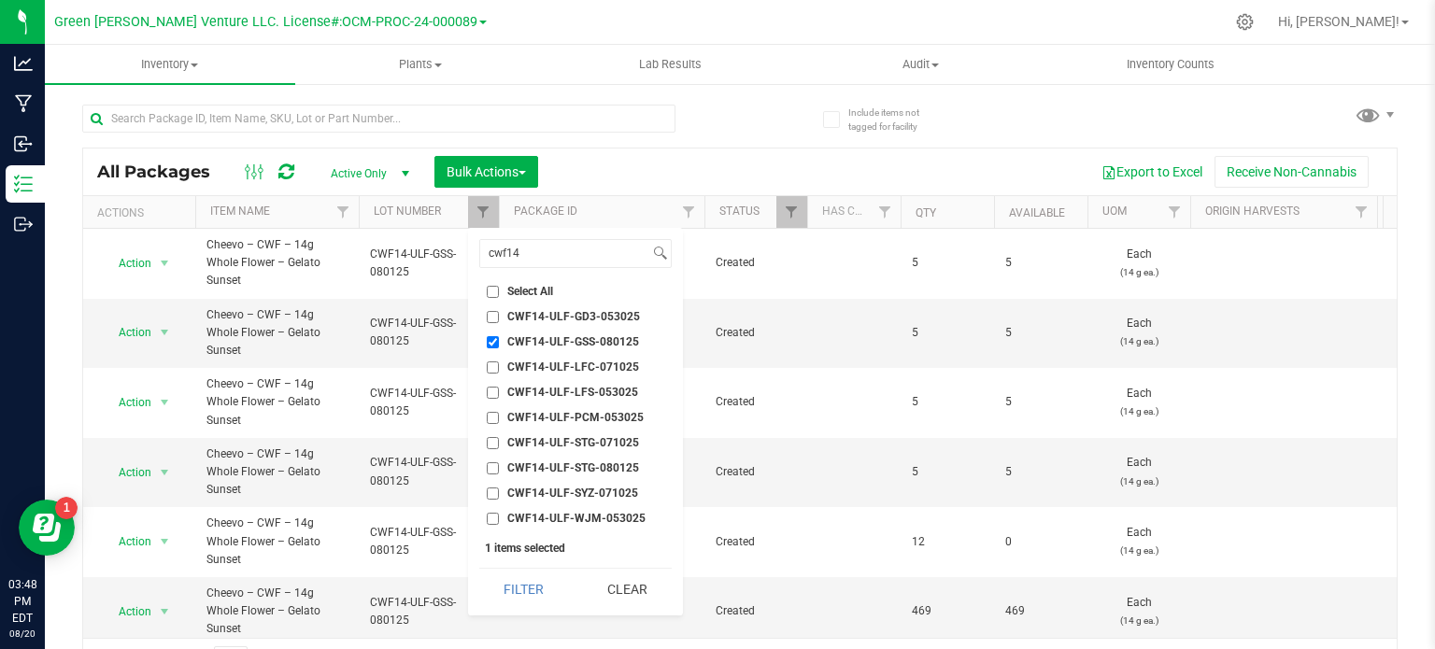
click at [488, 338] on input "CWF14-ULF-GSS-080125" at bounding box center [493, 342] width 12 height 12
checkbox input "false"
click at [538, 259] on input "cwf14" at bounding box center [564, 253] width 169 height 27
type input "cwf28"
click at [493, 493] on input "CWF28-ULF-STG-080125" at bounding box center [493, 494] width 12 height 12
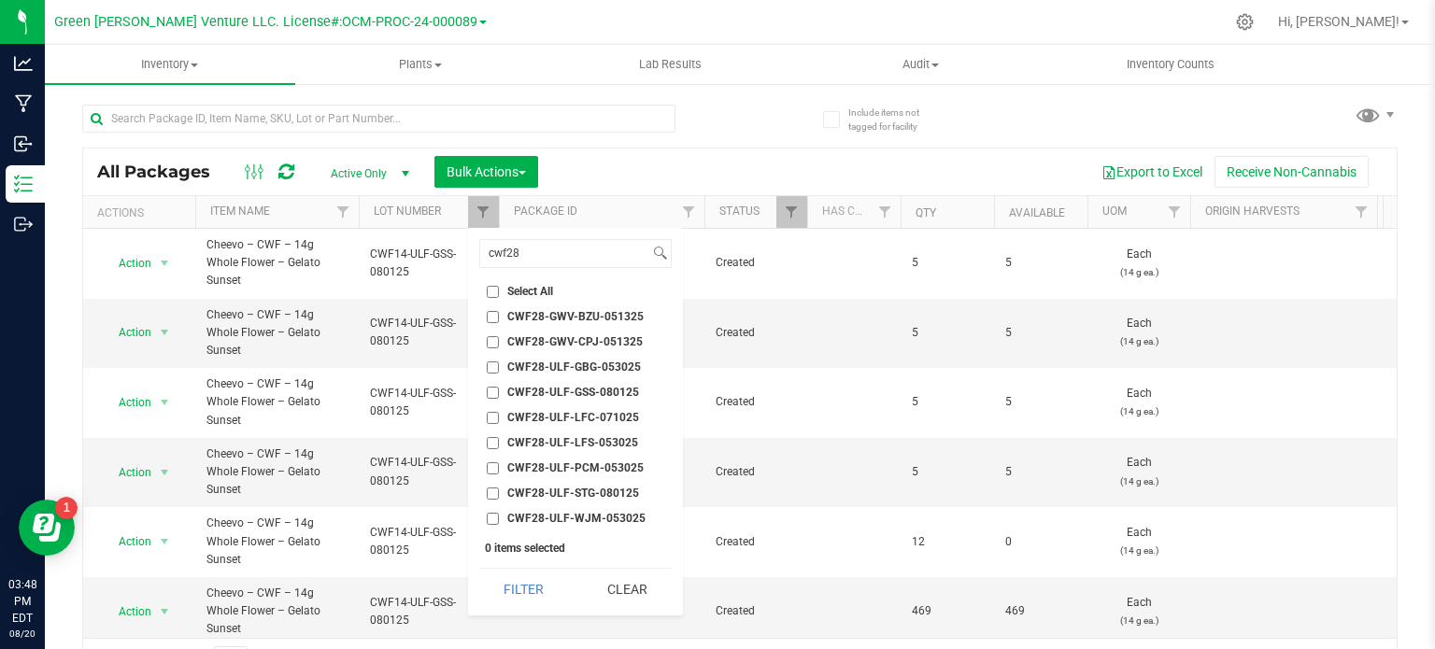
checkbox input "true"
click at [512, 584] on button "Filter" at bounding box center [524, 589] width 90 height 41
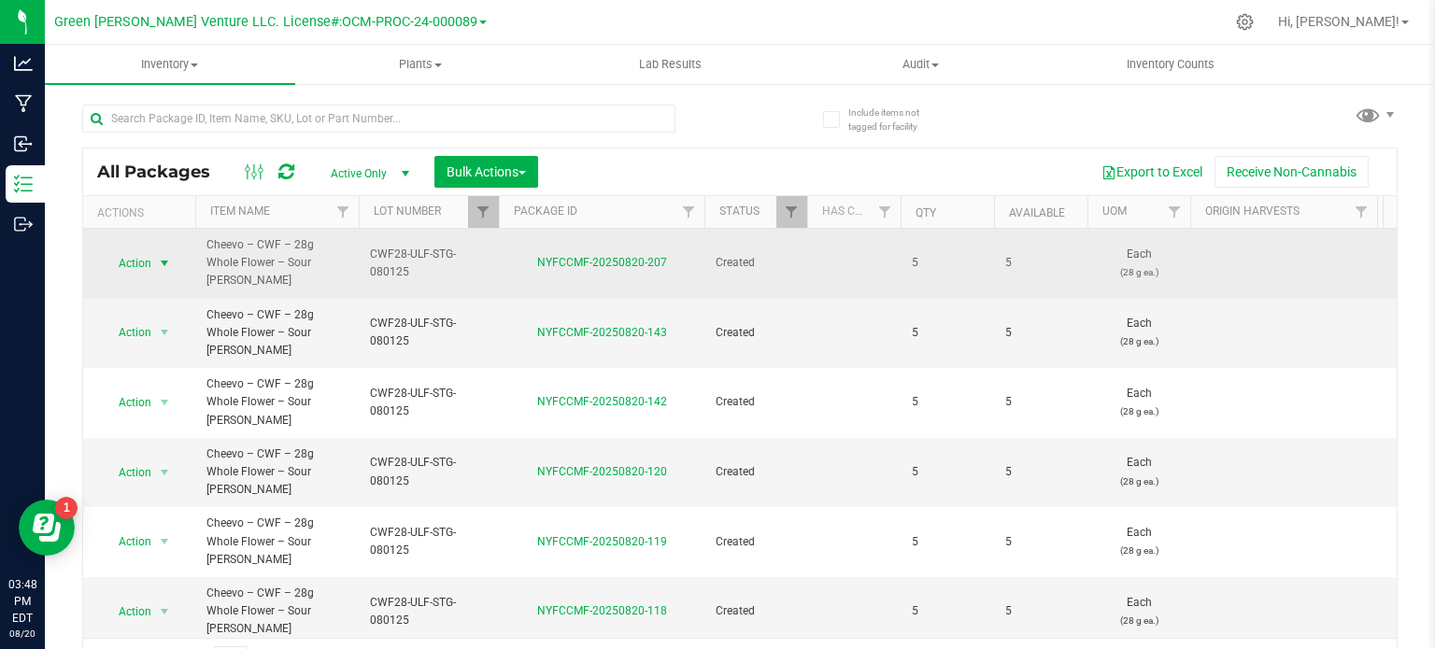
click at [163, 256] on span "select" at bounding box center [164, 263] width 15 height 15
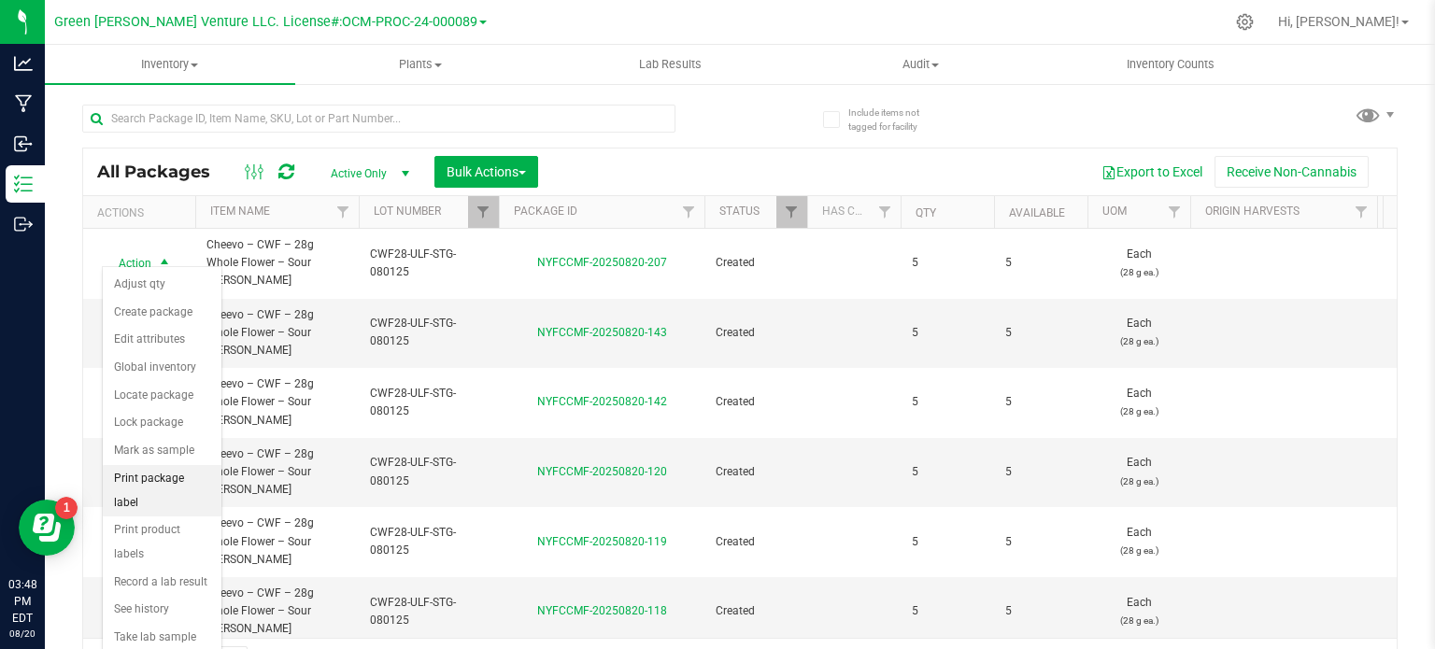
click at [149, 474] on li "Print package label" at bounding box center [162, 490] width 119 height 51
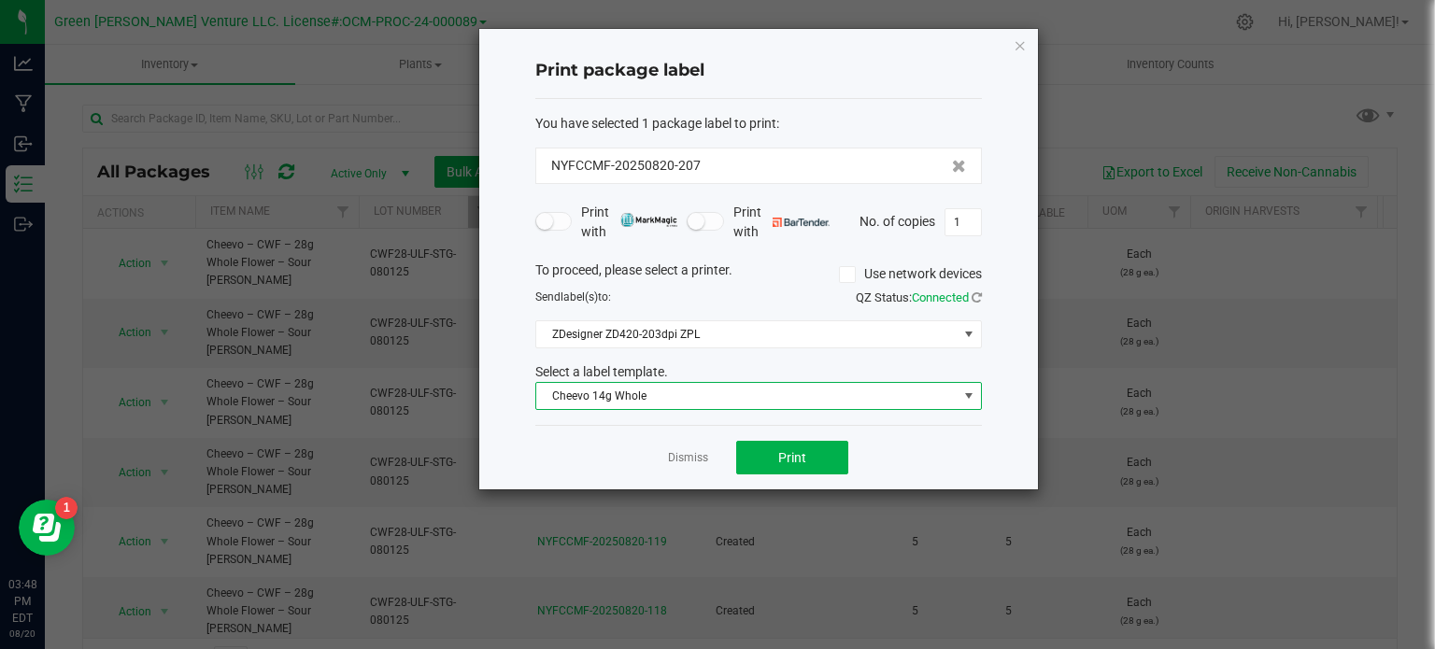
click at [842, 390] on span "Cheevo 14g Whole" at bounding box center [746, 396] width 421 height 26
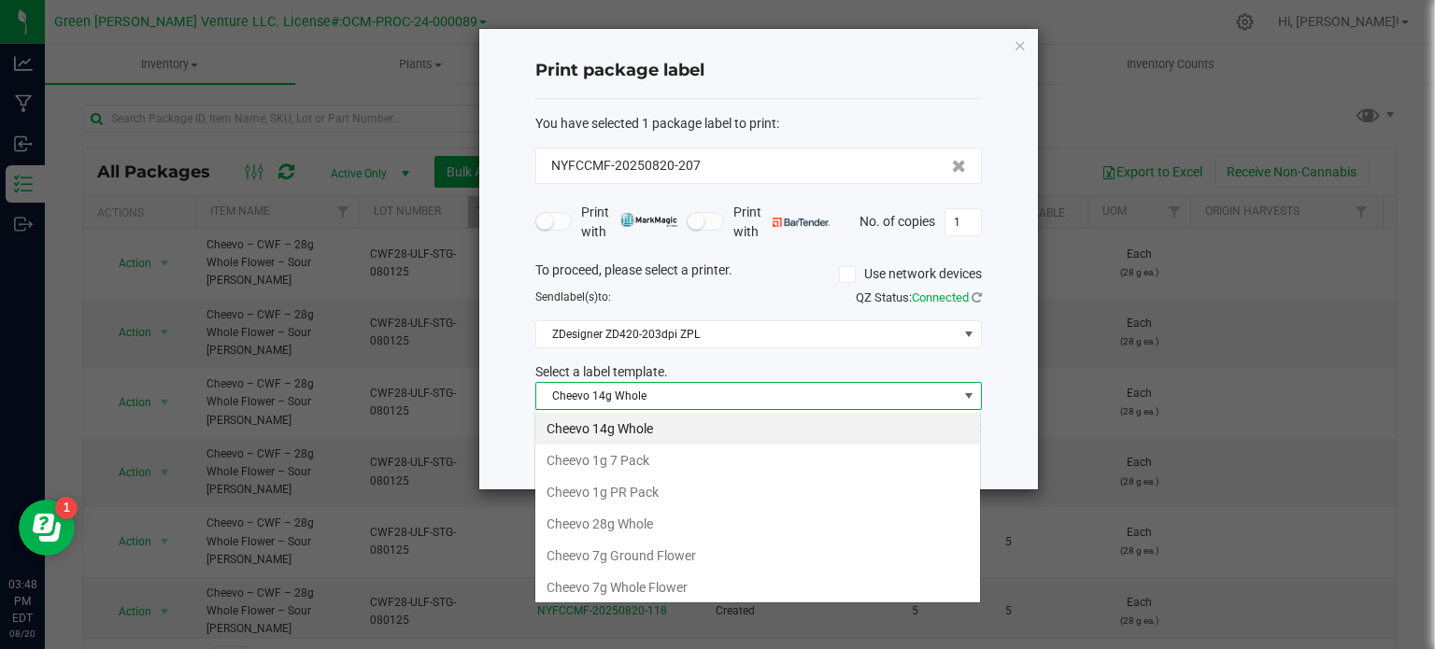
scroll to position [27, 446]
click at [641, 526] on li "Cheevo 28g Whole" at bounding box center [757, 524] width 445 height 32
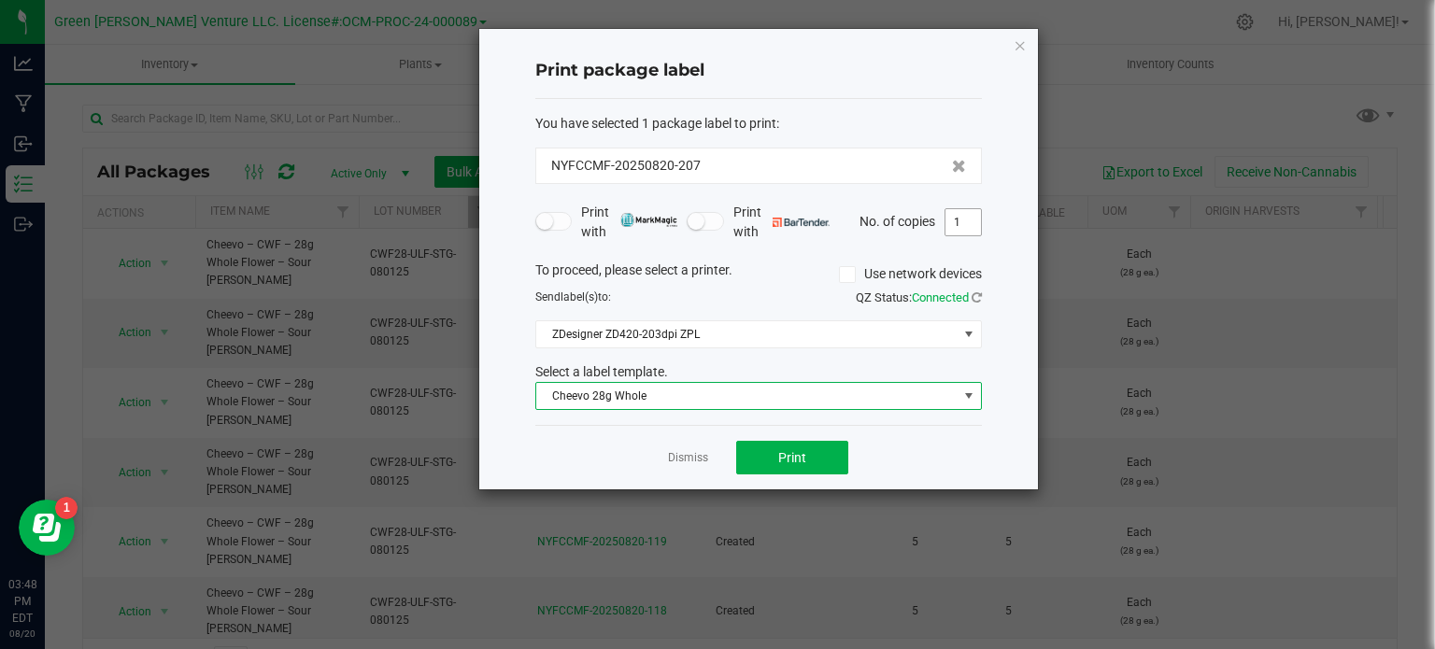
click at [964, 220] on input "1" at bounding box center [962, 222] width 35 height 26
type input "14"
click at [796, 453] on span "Print" at bounding box center [792, 457] width 28 height 15
